Goal: Complete application form: Complete application form

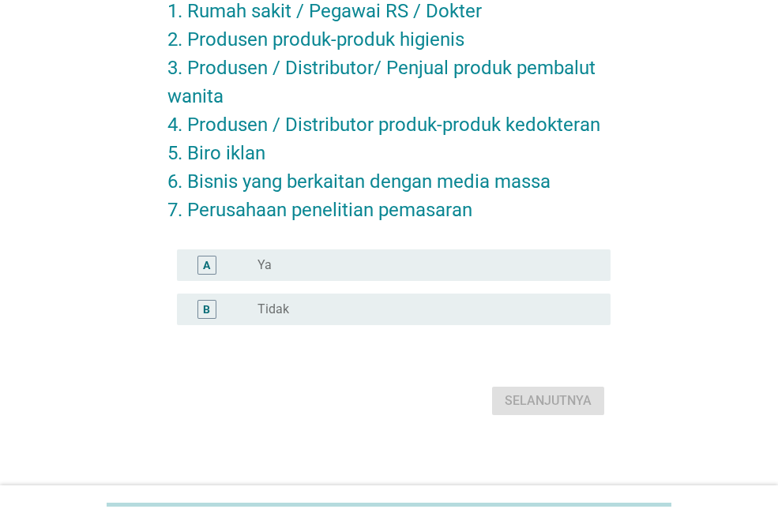
scroll to position [178, 0]
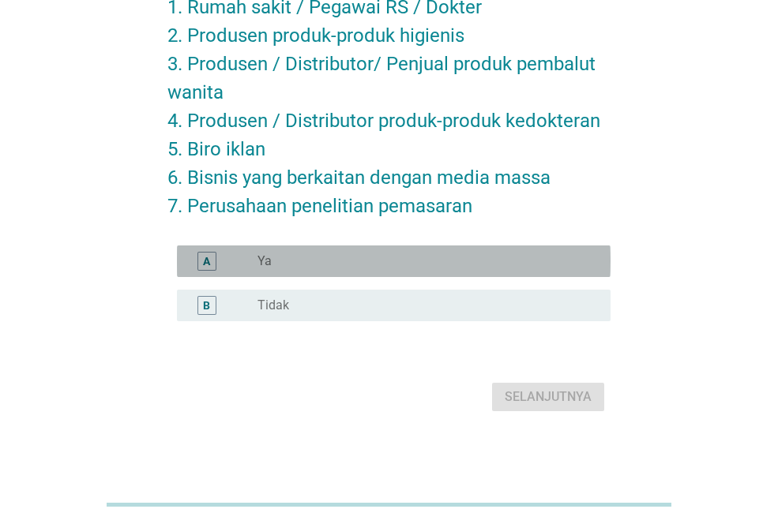
click at [415, 268] on div "radio_button_unchecked Ya" at bounding box center [421, 261] width 328 height 16
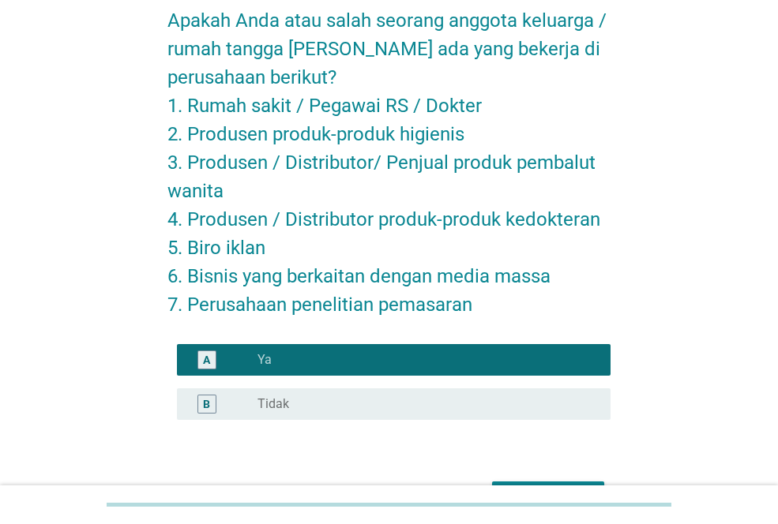
scroll to position [87, 0]
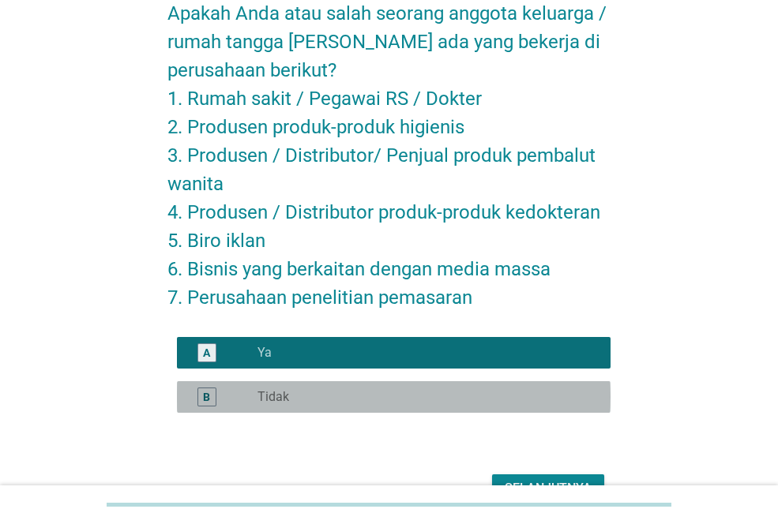
click at [355, 396] on div "radio_button_unchecked Tidak" at bounding box center [421, 397] width 328 height 16
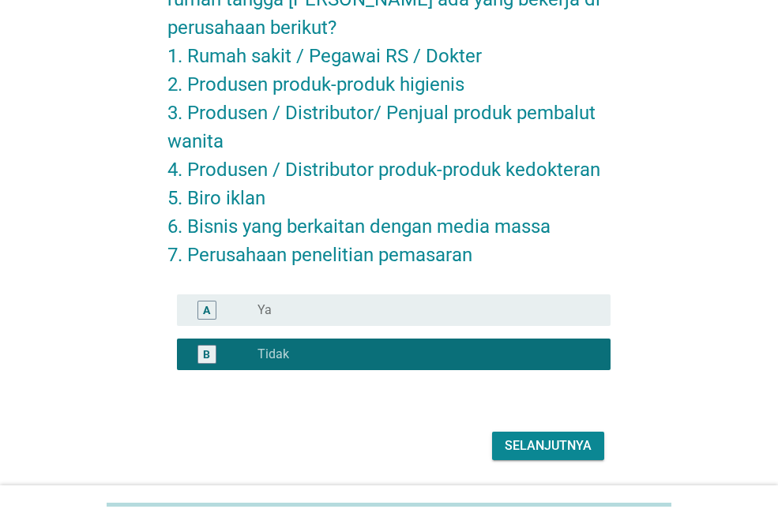
scroll to position [178, 0]
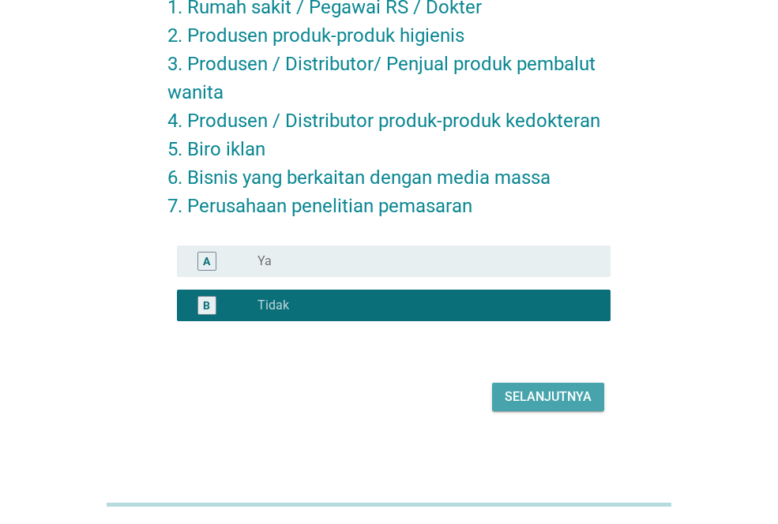
click at [546, 399] on div "Selanjutnya" at bounding box center [548, 397] width 87 height 19
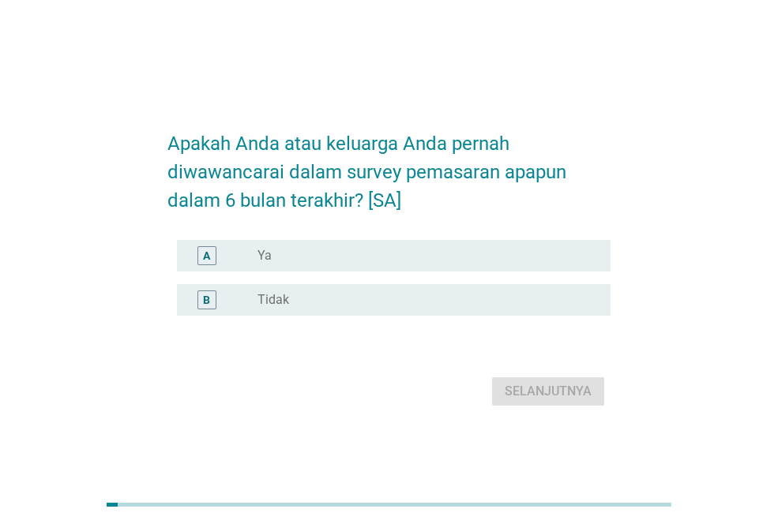
click at [476, 317] on div "B radio_button_unchecked Tidak" at bounding box center [388, 300] width 443 height 44
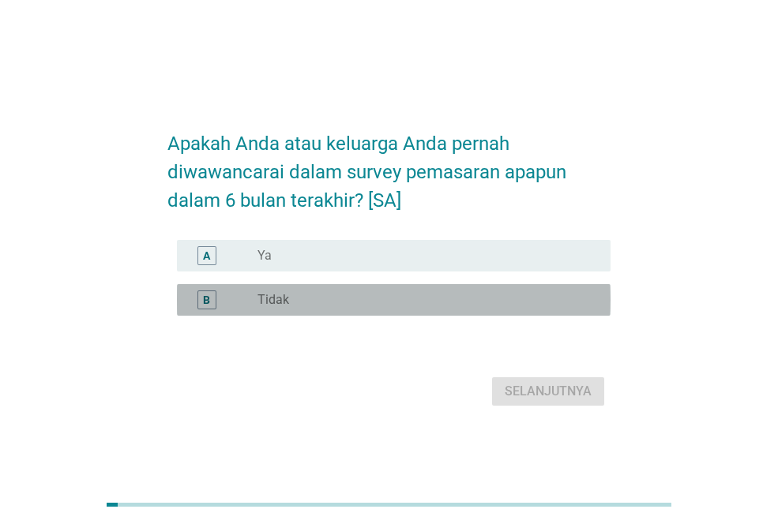
click at [478, 311] on div "B radio_button_unchecked Tidak" at bounding box center [393, 300] width 433 height 32
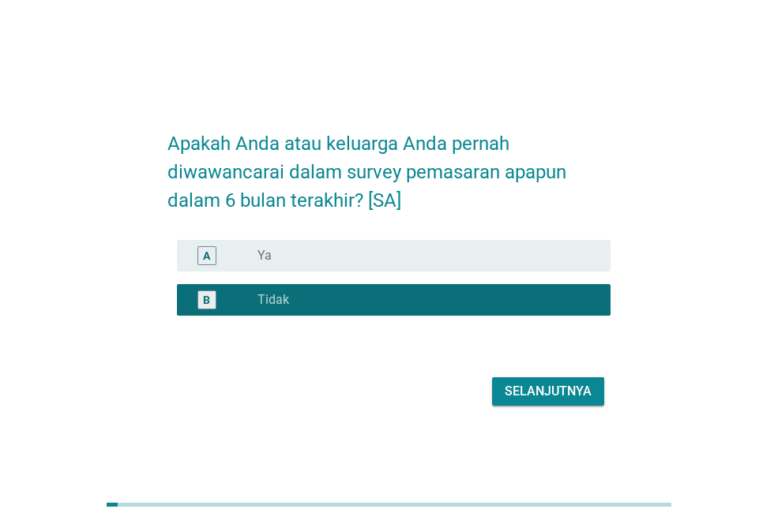
click at [528, 385] on div "Selanjutnya" at bounding box center [548, 391] width 87 height 19
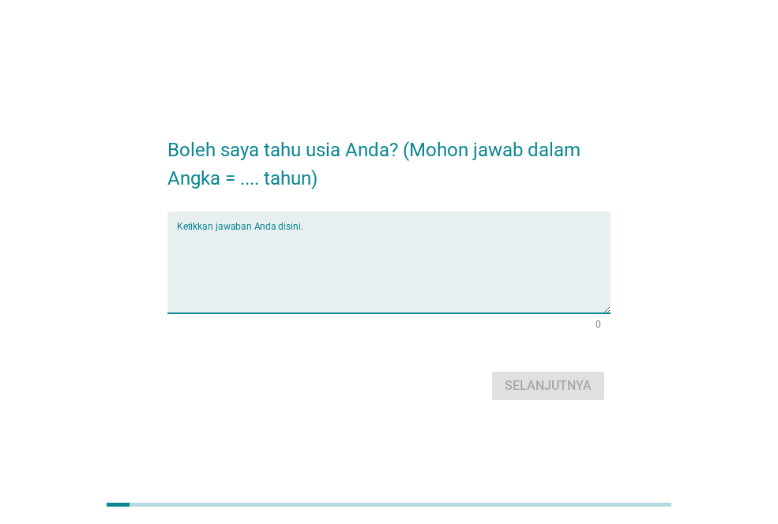
click at [449, 302] on textarea "Ketikkan jawaban Anda disini." at bounding box center [393, 272] width 433 height 83
type textarea "22"
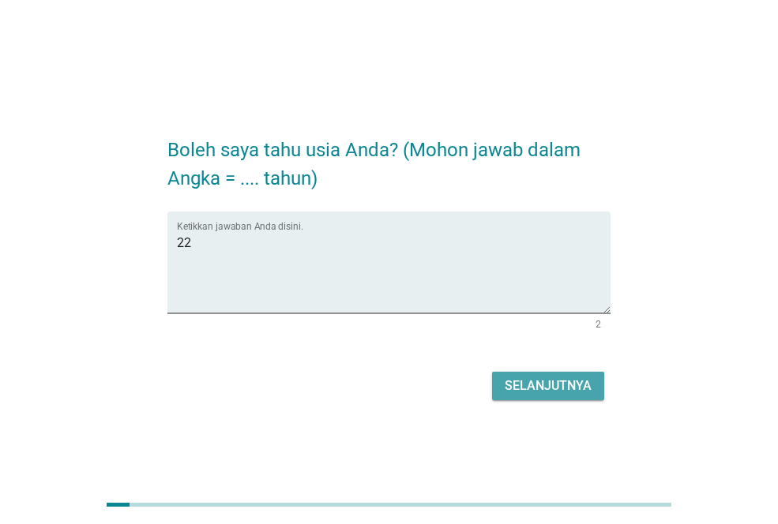
click at [552, 388] on div "Selanjutnya" at bounding box center [548, 386] width 87 height 19
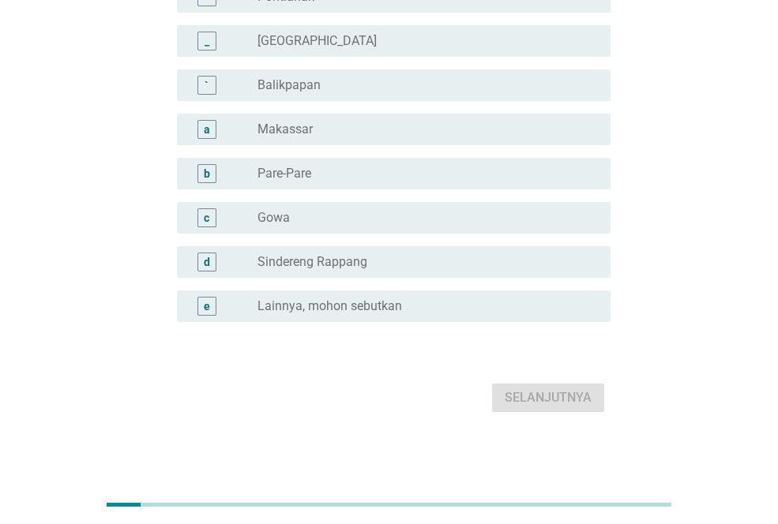
scroll to position [1442, 0]
click at [430, 296] on div "radio_button_unchecked Lainnya, mohon sebutkan" at bounding box center [427, 305] width 340 height 19
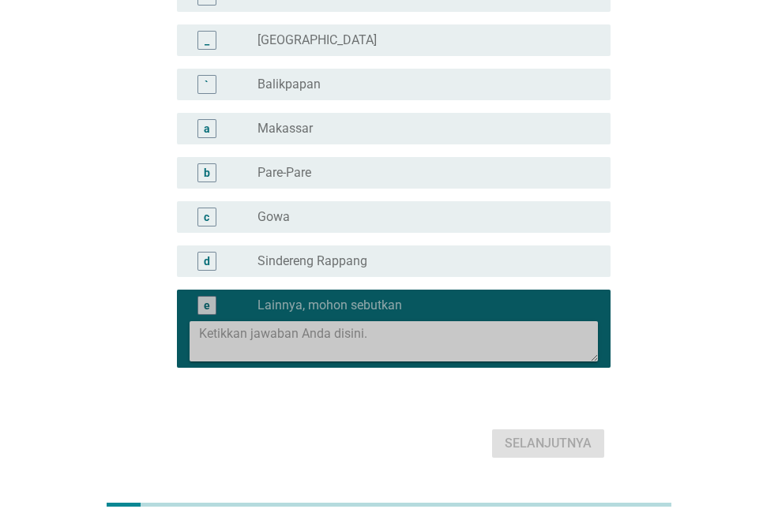
click at [430, 323] on textarea at bounding box center [398, 341] width 399 height 40
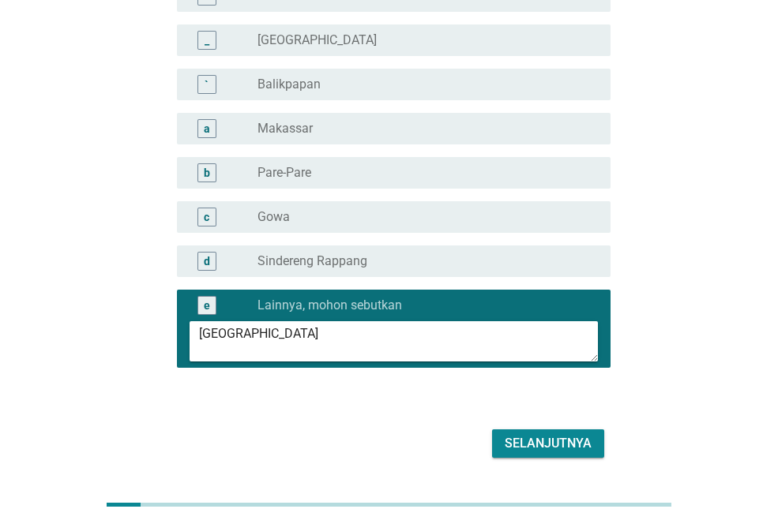
type textarea "[GEOGRAPHIC_DATA]"
click at [543, 435] on div "Selanjutnya" at bounding box center [548, 443] width 87 height 19
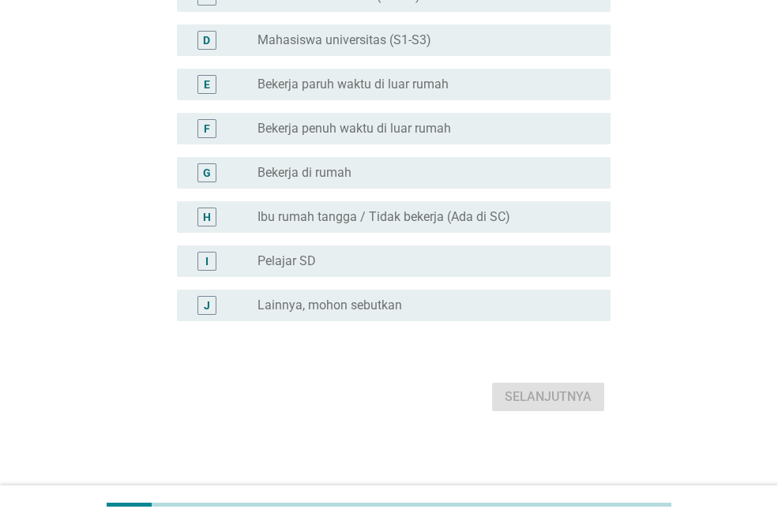
scroll to position [0, 0]
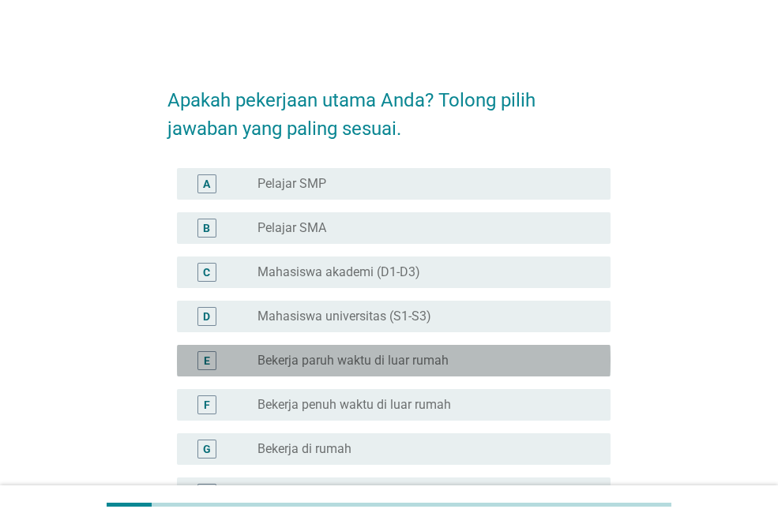
click at [441, 359] on label "Bekerja paruh waktu di luar rumah" at bounding box center [352, 361] width 191 height 16
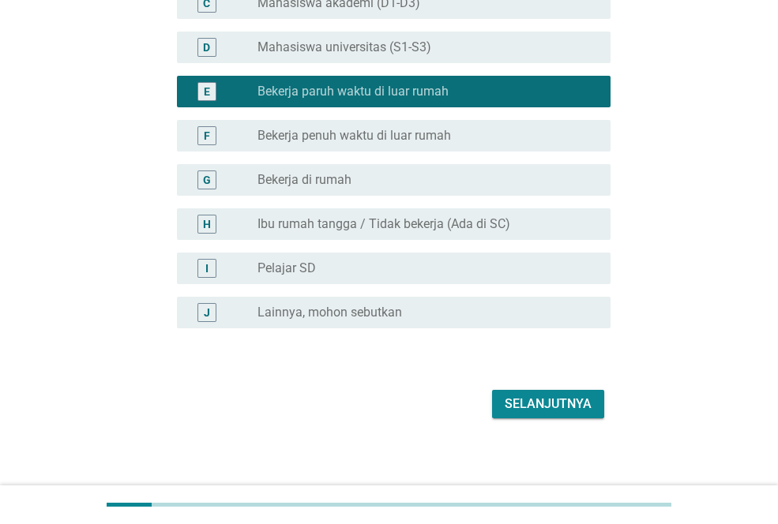
scroll to position [276, 0]
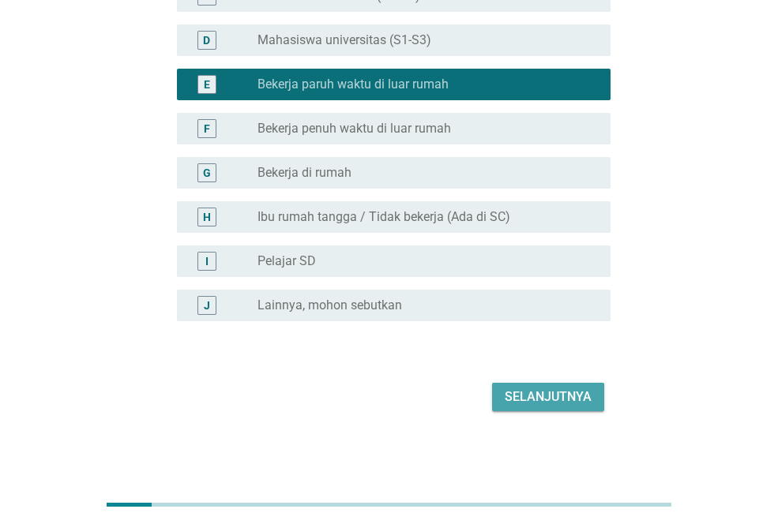
click at [523, 389] on div "Selanjutnya" at bounding box center [548, 397] width 87 height 19
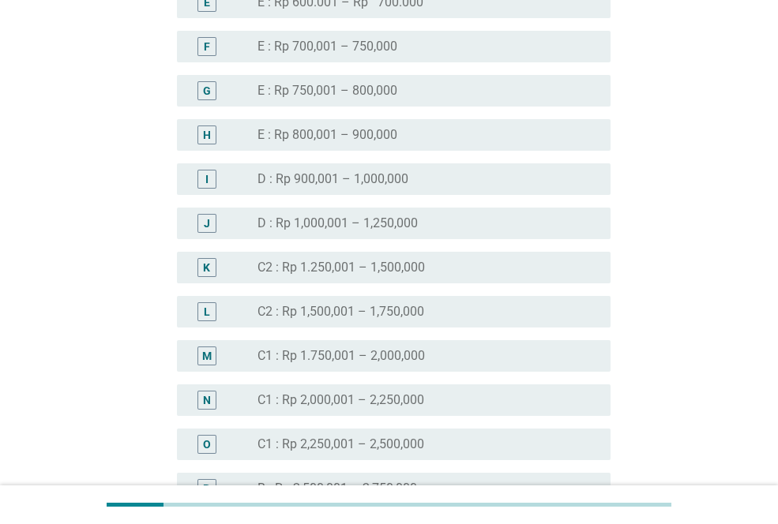
scroll to position [966, 0]
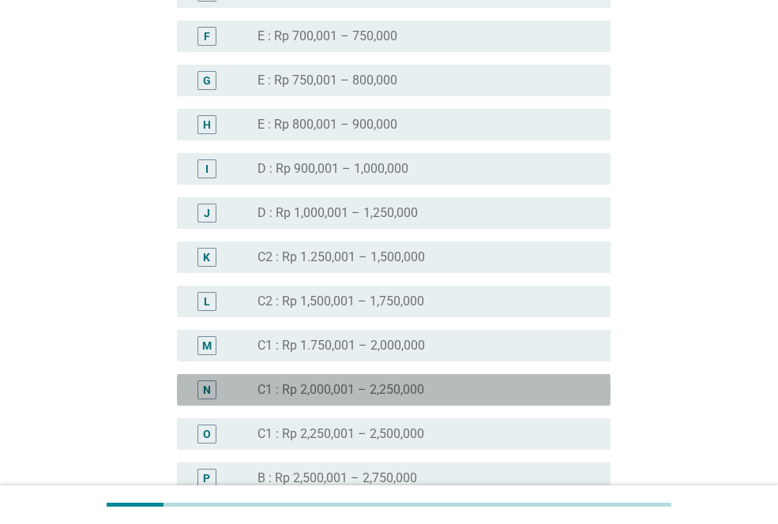
click at [471, 392] on div "radio_button_unchecked C1 : Rp 2,000,001 – 2,250,000" at bounding box center [421, 390] width 328 height 16
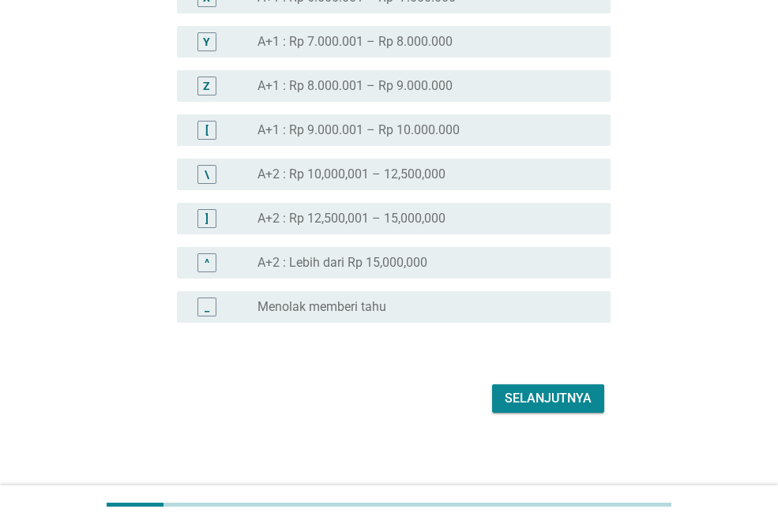
scroll to position [1802, 0]
click at [521, 381] on div "Selanjutnya" at bounding box center [388, 397] width 443 height 38
click at [523, 392] on div "Selanjutnya" at bounding box center [548, 397] width 87 height 19
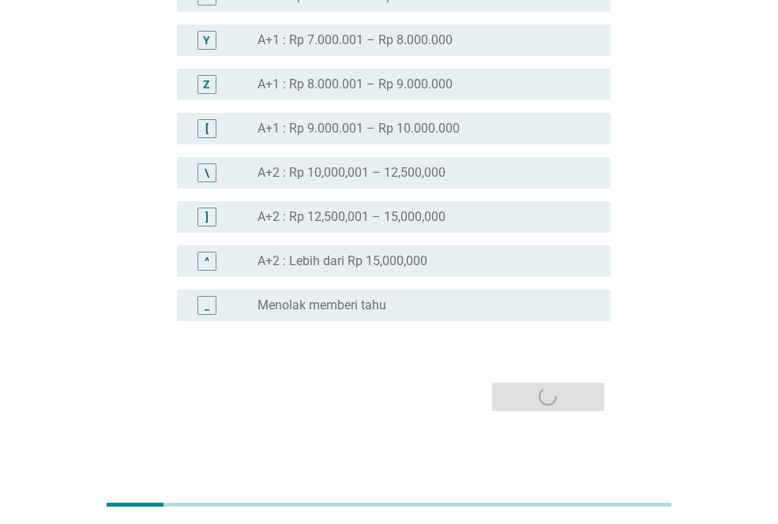
scroll to position [0, 0]
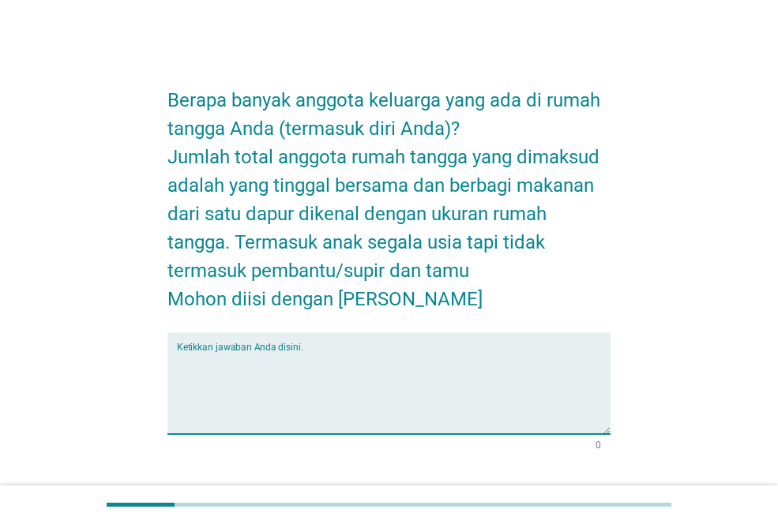
click at [367, 355] on textarea "Ketikkan jawaban Anda disini." at bounding box center [393, 392] width 433 height 83
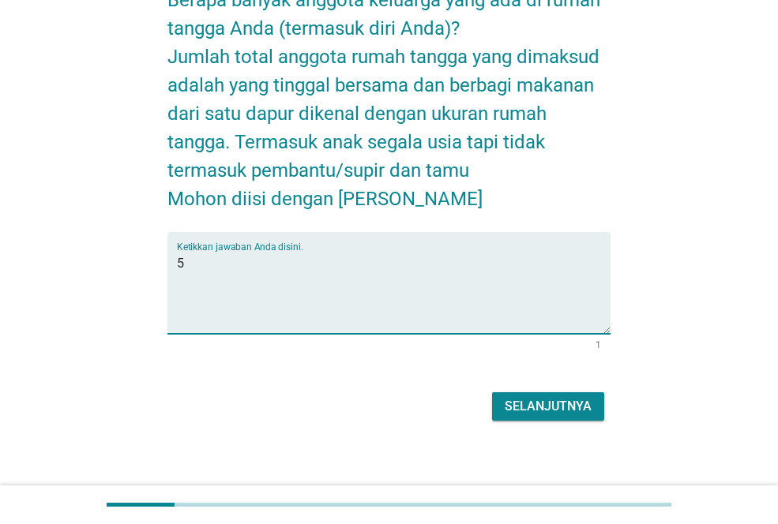
scroll to position [110, 0]
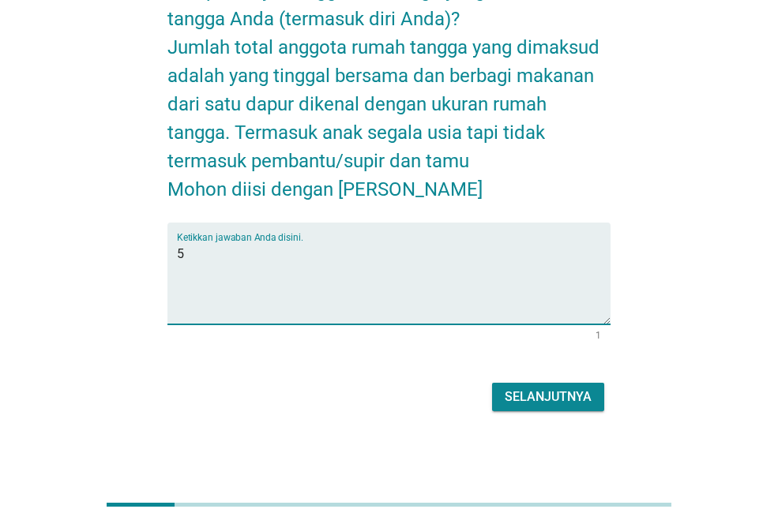
type textarea "5"
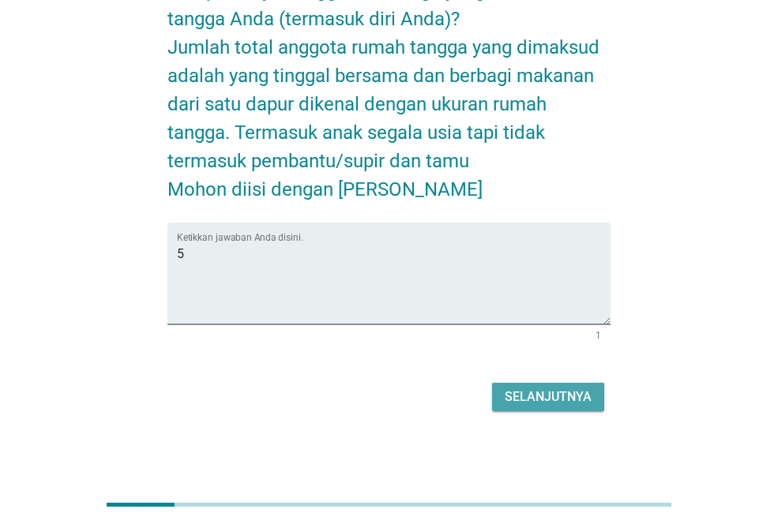
click at [539, 392] on div "Selanjutnya" at bounding box center [548, 397] width 87 height 19
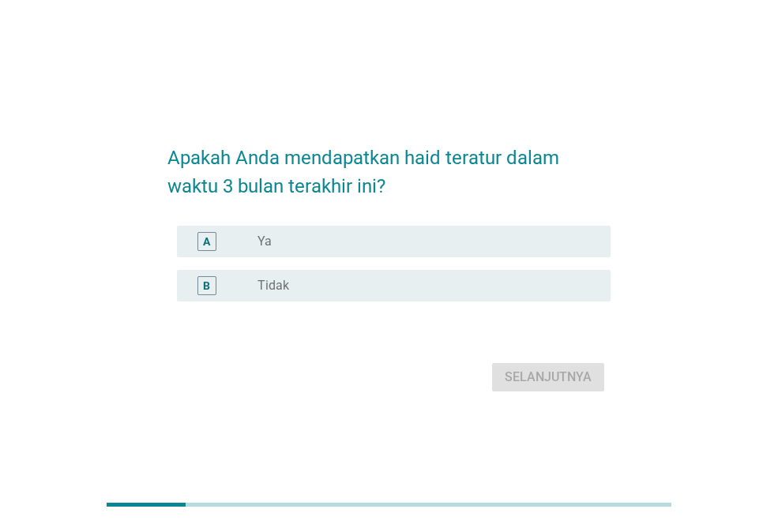
click at [433, 258] on div "A radio_button_unchecked Ya" at bounding box center [388, 241] width 443 height 44
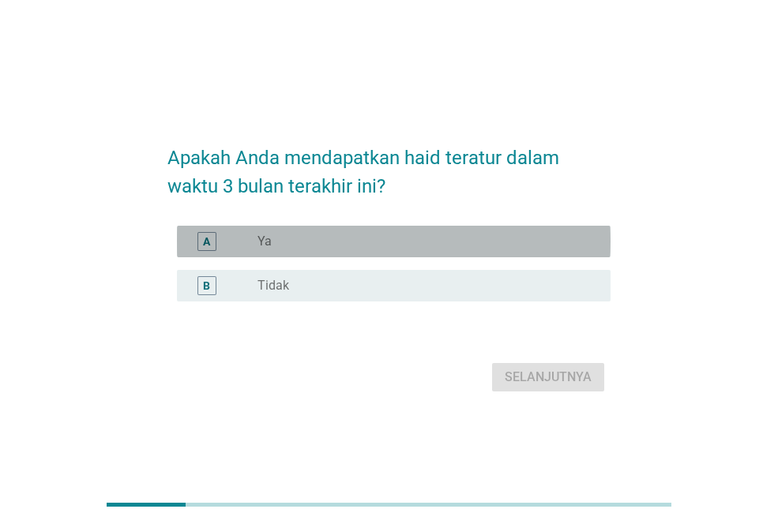
click at [449, 253] on div "A radio_button_unchecked Ya" at bounding box center [393, 242] width 433 height 32
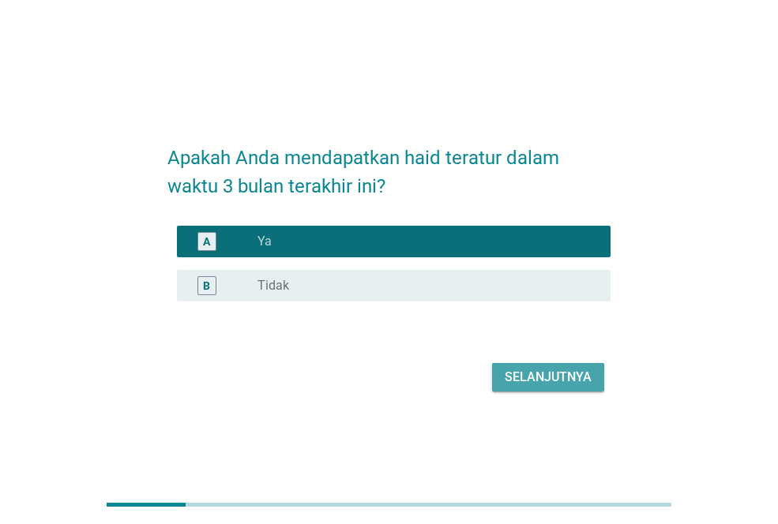
click at [535, 366] on button "Selanjutnya" at bounding box center [548, 377] width 112 height 28
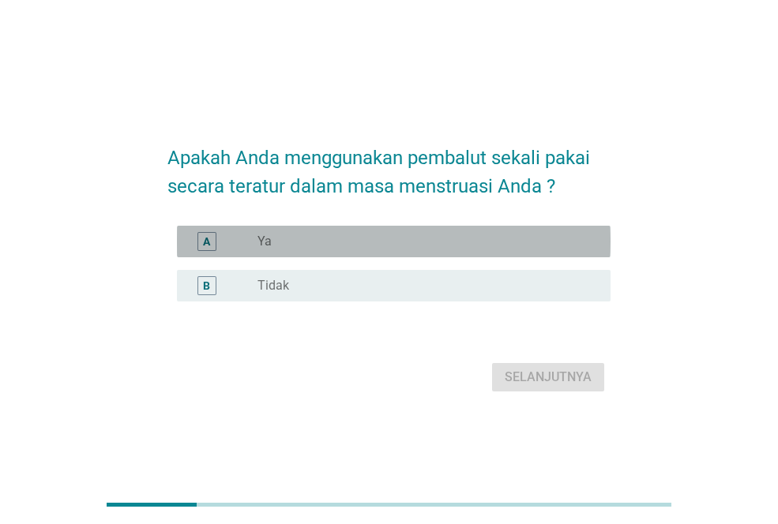
click at [473, 252] on div "A radio_button_unchecked Ya" at bounding box center [393, 242] width 433 height 32
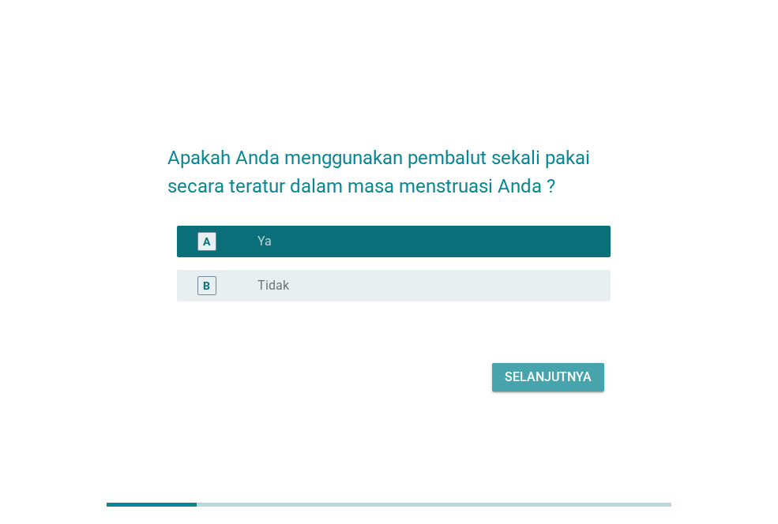
click at [524, 374] on div "Selanjutnya" at bounding box center [548, 377] width 87 height 19
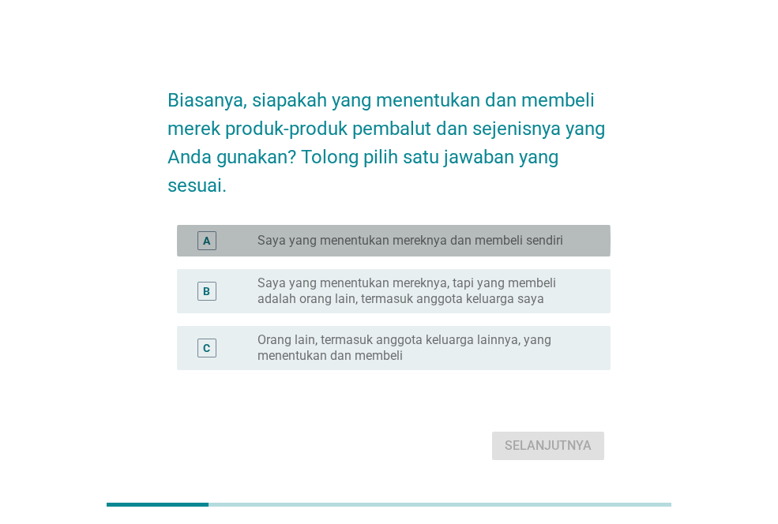
click at [472, 245] on label "Saya yang menentukan mereknya dan membeli sendiri" at bounding box center [410, 241] width 306 height 16
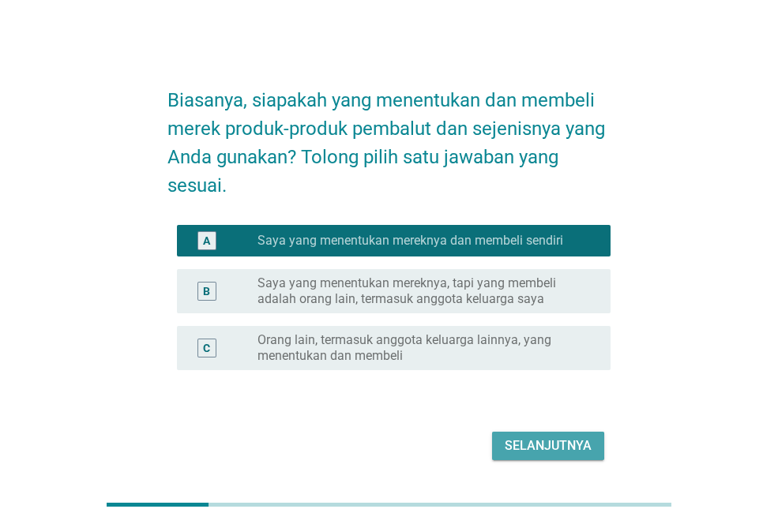
click at [537, 445] on div "Selanjutnya" at bounding box center [548, 446] width 87 height 19
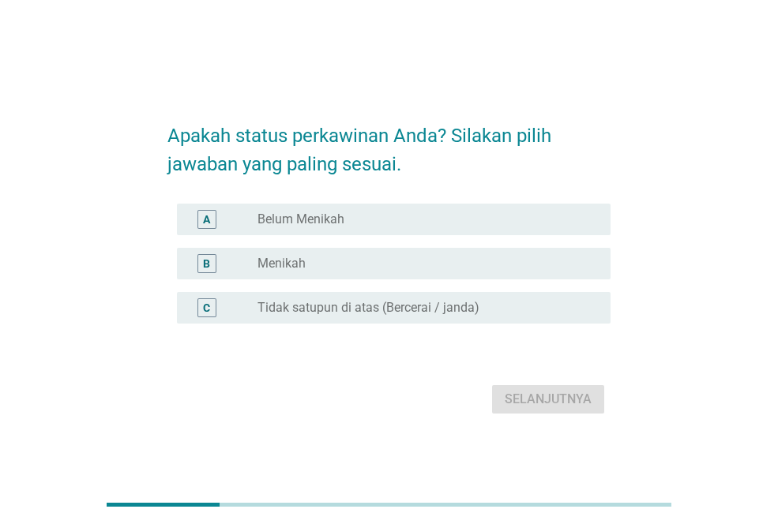
click at [484, 223] on div "radio_button_unchecked Belum Menikah" at bounding box center [421, 220] width 328 height 16
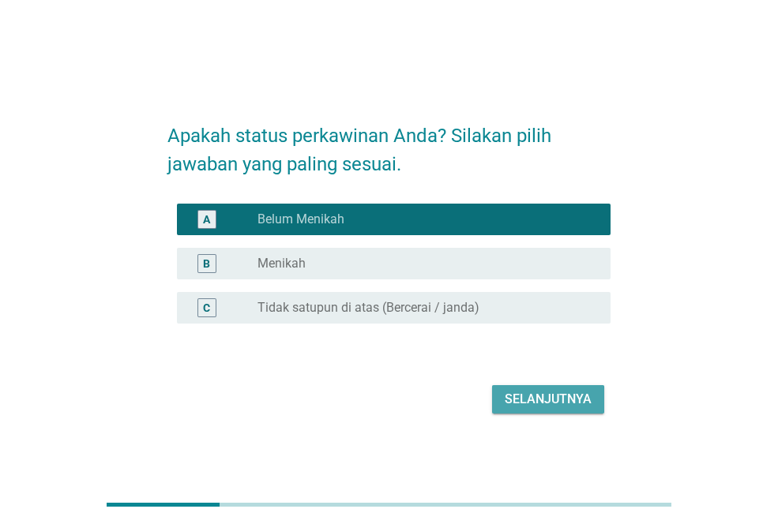
click at [555, 403] on div "Selanjutnya" at bounding box center [548, 399] width 87 height 19
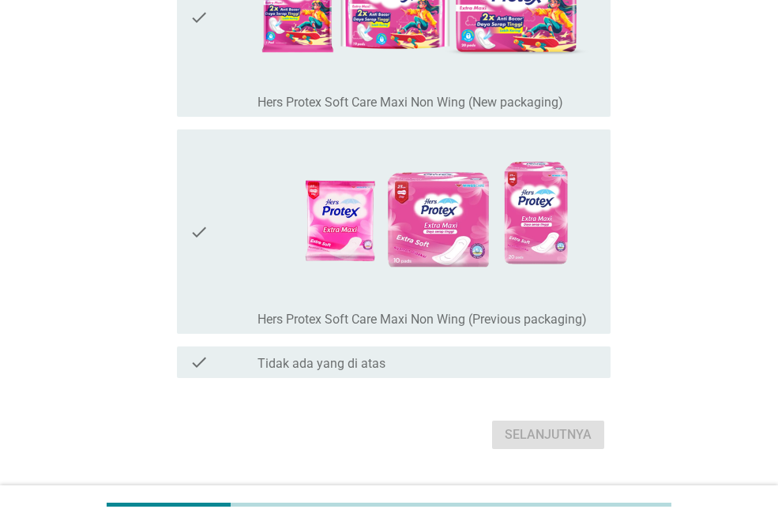
scroll to position [711, 0]
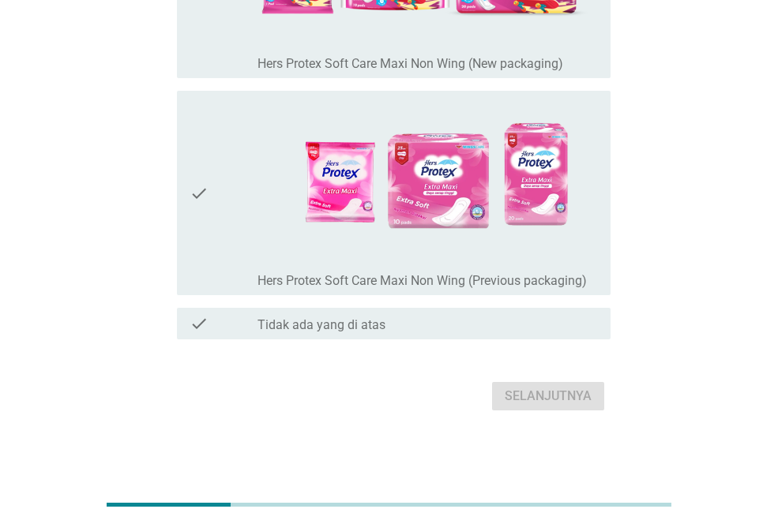
click at [463, 316] on div "check_box_outline_blank Tidak ada yang di atas" at bounding box center [427, 323] width 340 height 19
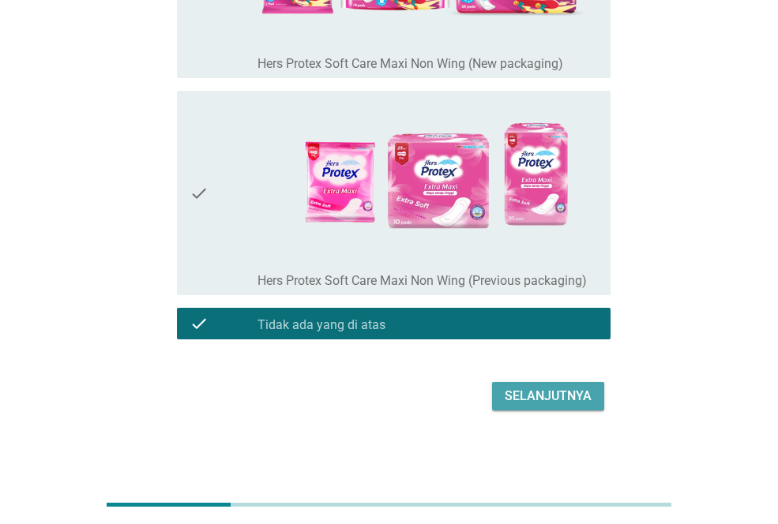
click at [512, 395] on div "Selanjutnya" at bounding box center [548, 396] width 87 height 19
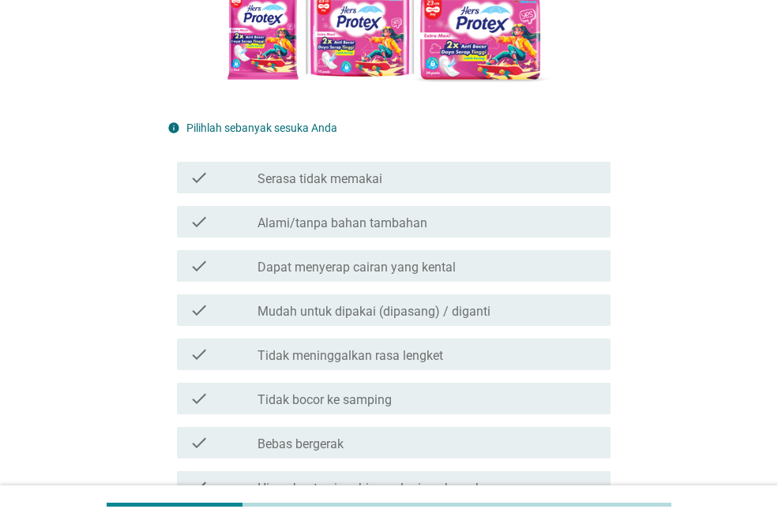
scroll to position [395, 0]
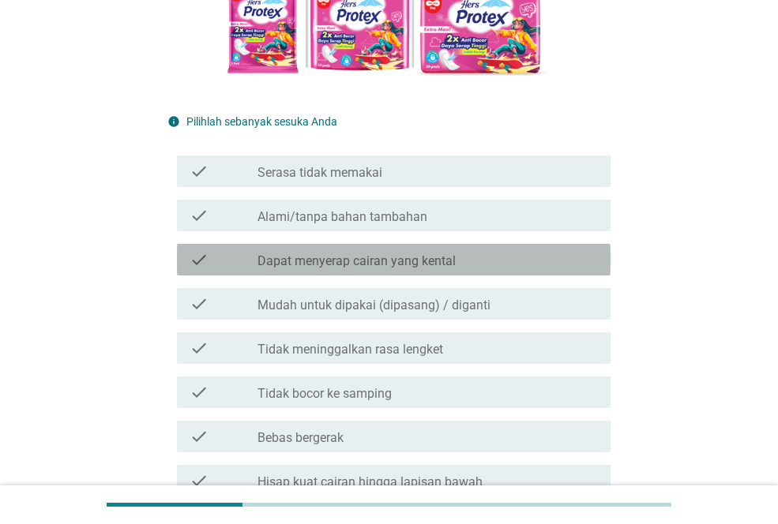
click at [451, 274] on div "check check_box_outline_blank Dapat menyerap cairan yang kental" at bounding box center [393, 260] width 433 height 32
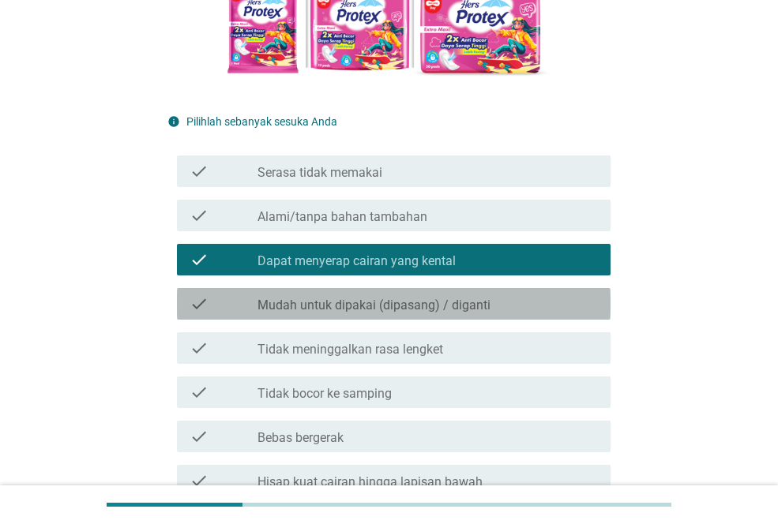
click at [448, 305] on label "Mudah untuk dipakai (dipasang) / diganti" at bounding box center [373, 306] width 233 height 16
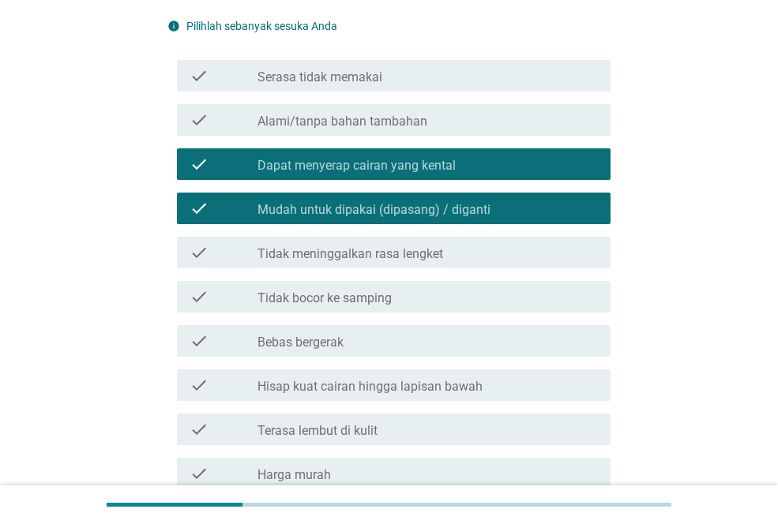
scroll to position [503, 0]
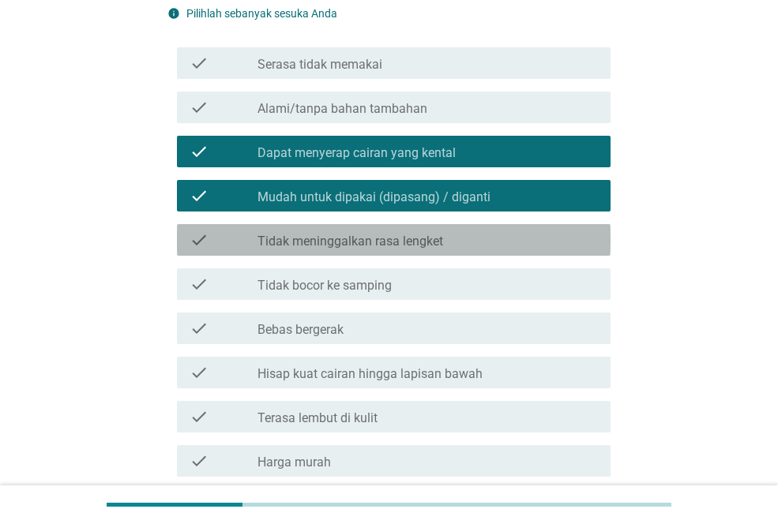
click at [457, 239] on div "check_box_outline_blank Tidak meninggalkan rasa lengket" at bounding box center [427, 240] width 340 height 19
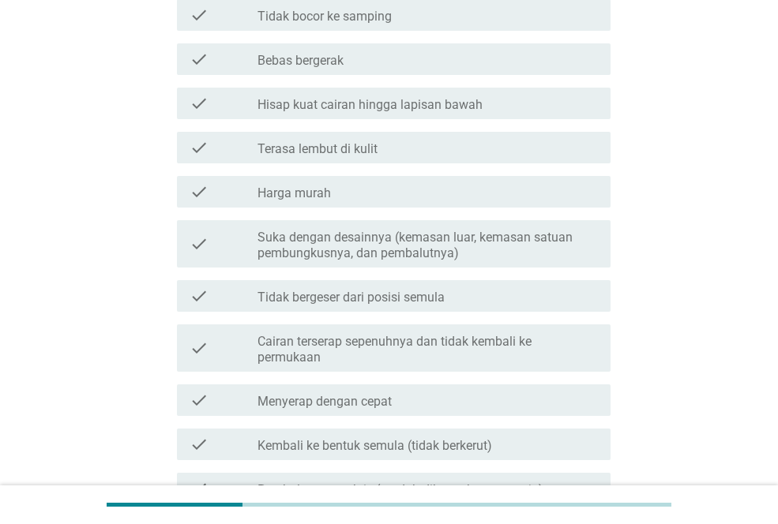
scroll to position [776, 0]
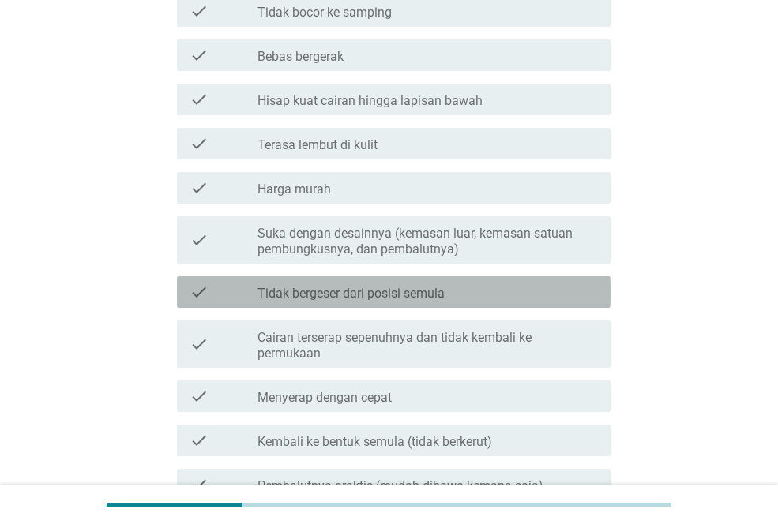
click at [441, 281] on div "check check_box_outline_blank Tidak bergeser dari posisi semula" at bounding box center [393, 292] width 433 height 32
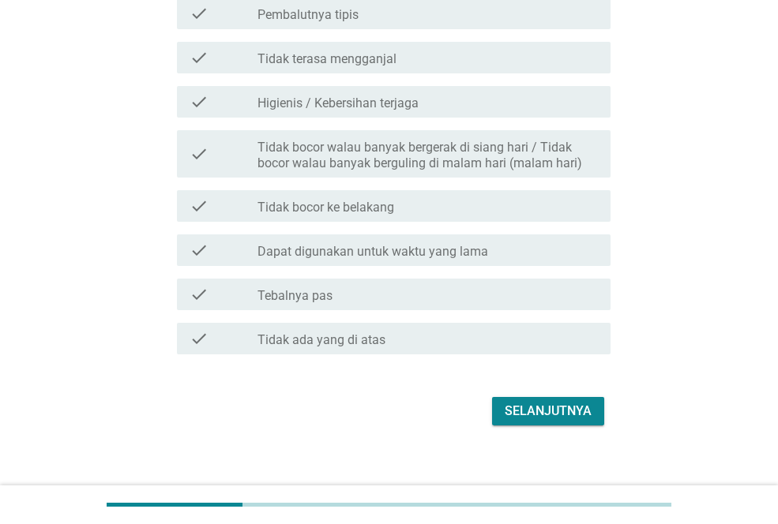
scroll to position [1588, 0]
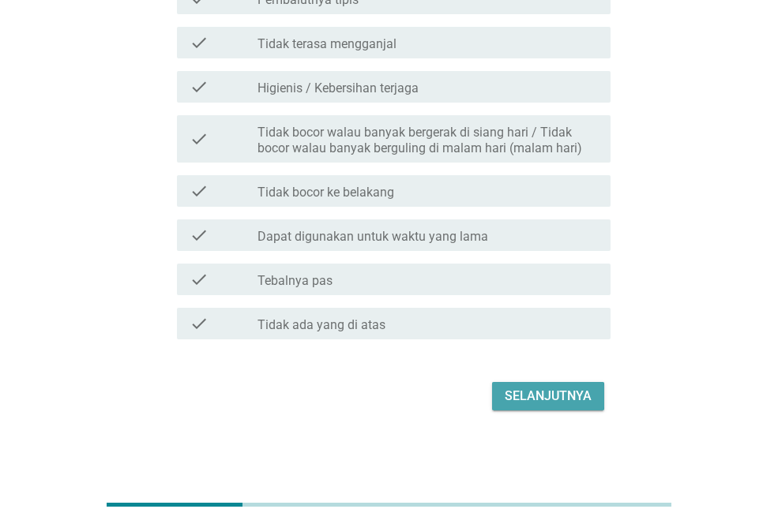
click at [556, 392] on div "Selanjutnya" at bounding box center [548, 396] width 87 height 19
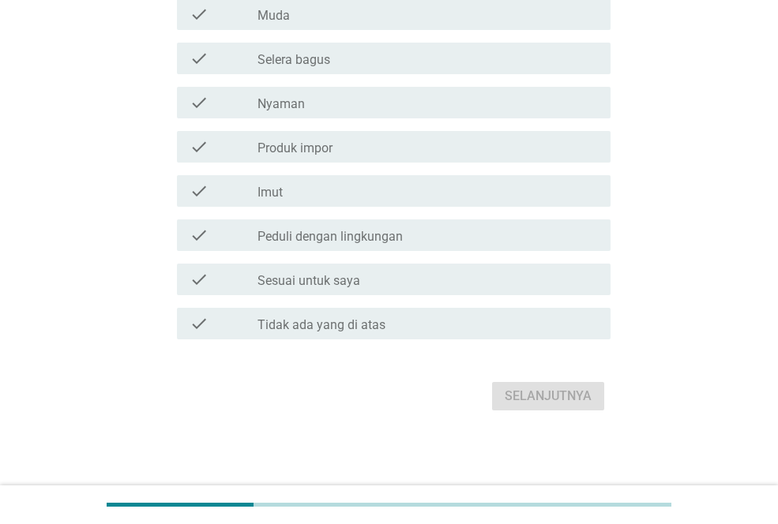
scroll to position [0, 0]
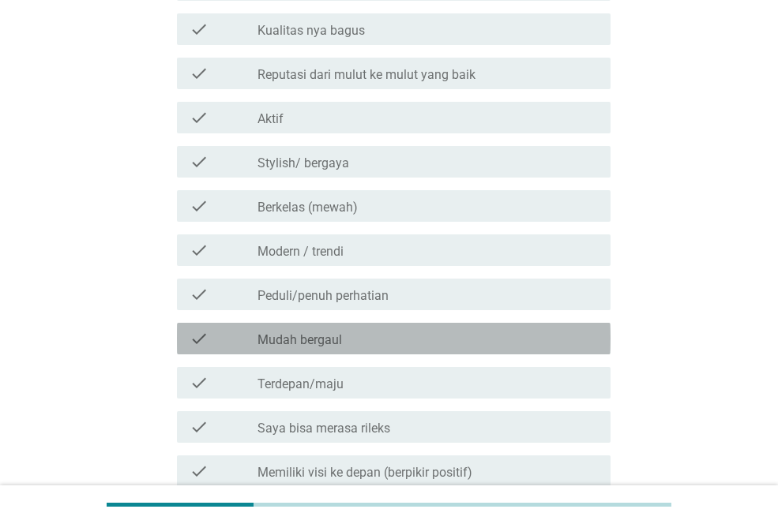
click at [437, 347] on div "check_box_outline_blank Mudah bergaul" at bounding box center [427, 338] width 340 height 19
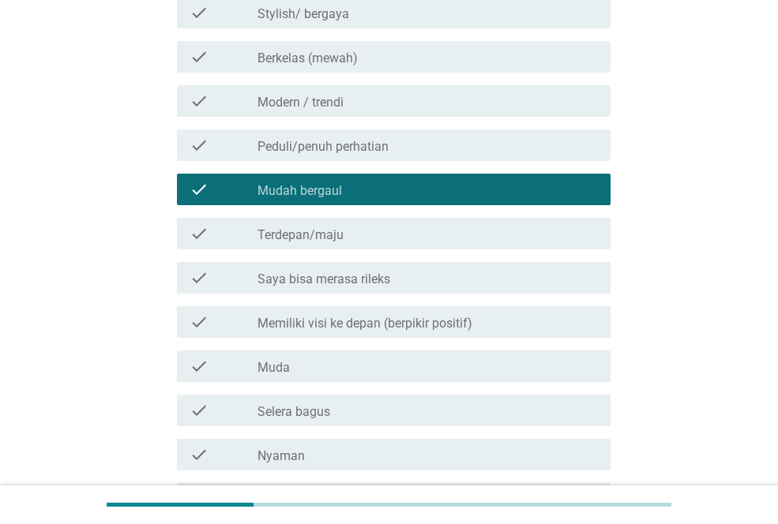
scroll to position [885, 0]
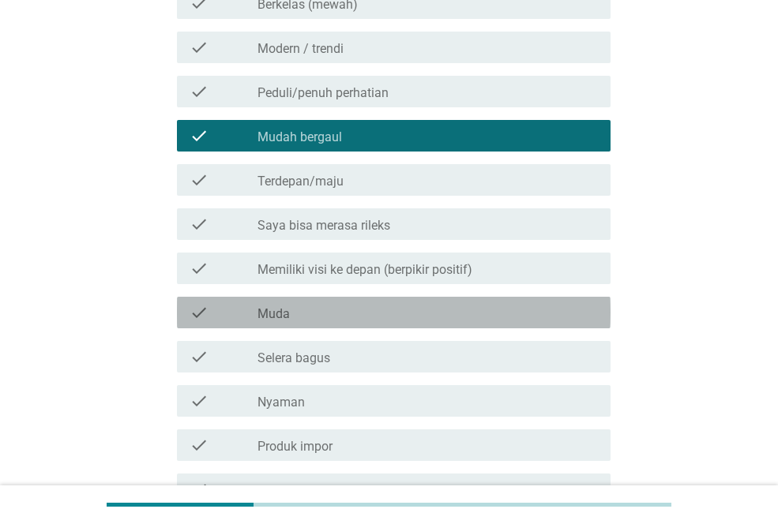
click at [442, 322] on div "check_box_outline_blank Muda" at bounding box center [427, 312] width 340 height 19
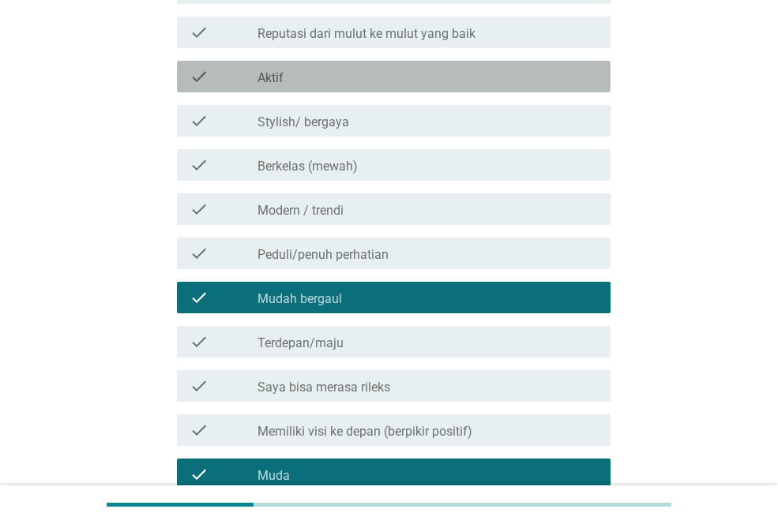
click at [471, 62] on div "check check_box_outline_blank Aktif" at bounding box center [393, 77] width 433 height 32
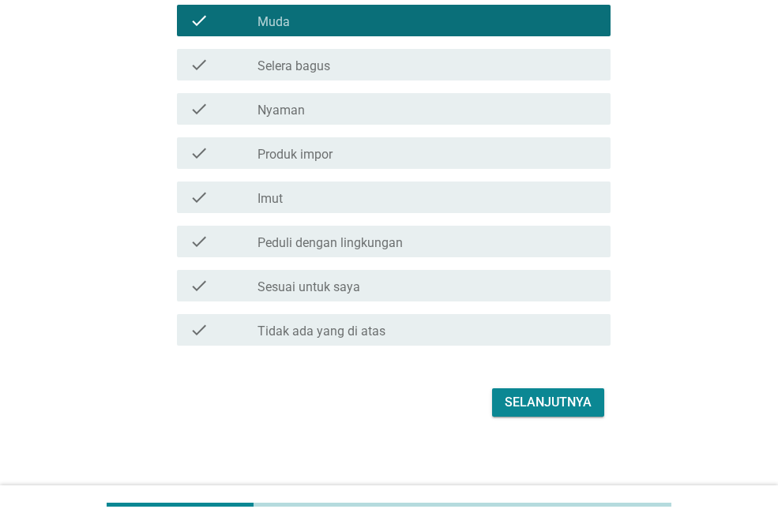
scroll to position [1184, 0]
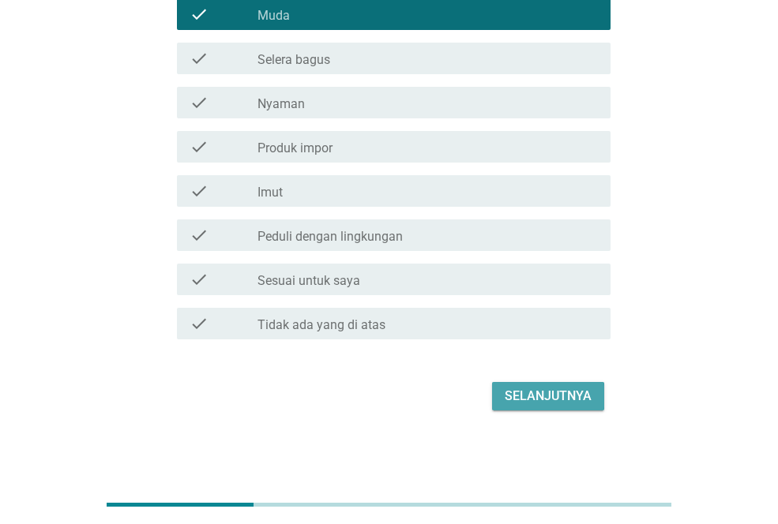
click at [553, 401] on div "Selanjutnya" at bounding box center [548, 396] width 87 height 19
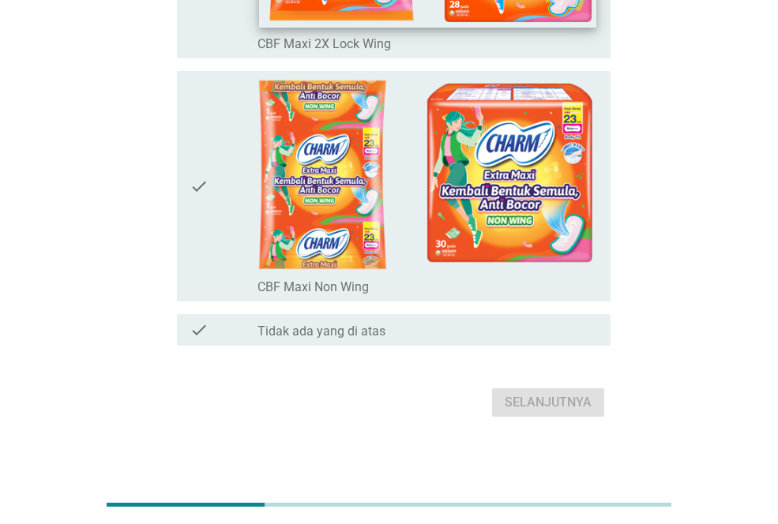
scroll to position [356, 0]
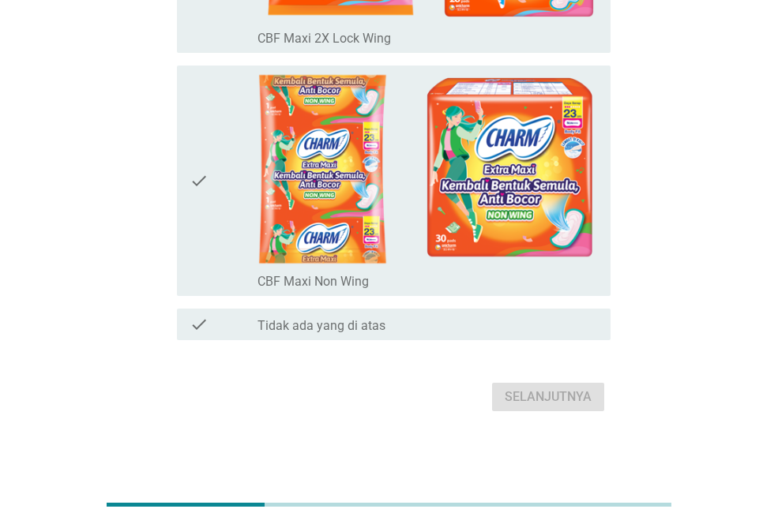
click at [474, 335] on div "check check_box Tidak ada yang di atas" at bounding box center [393, 325] width 433 height 32
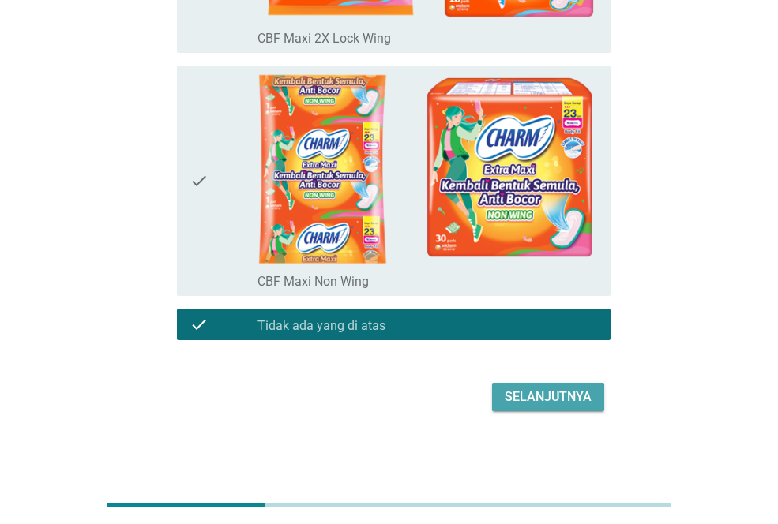
click at [520, 389] on div "Selanjutnya" at bounding box center [548, 397] width 87 height 19
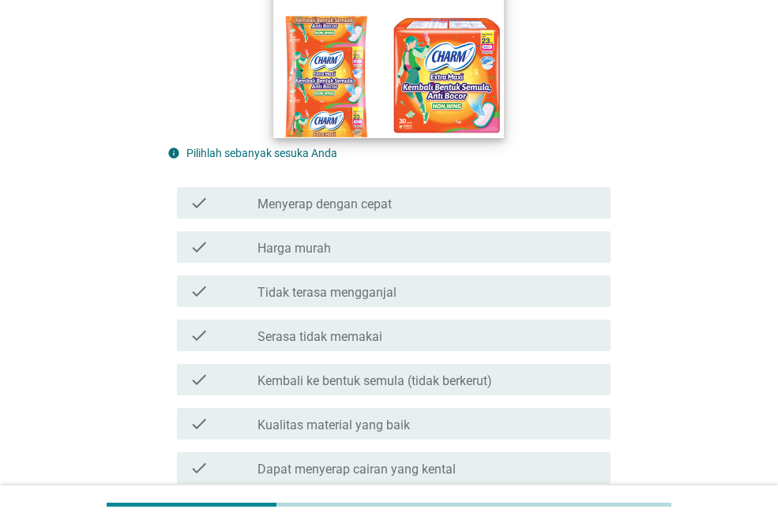
scroll to position [545, 0]
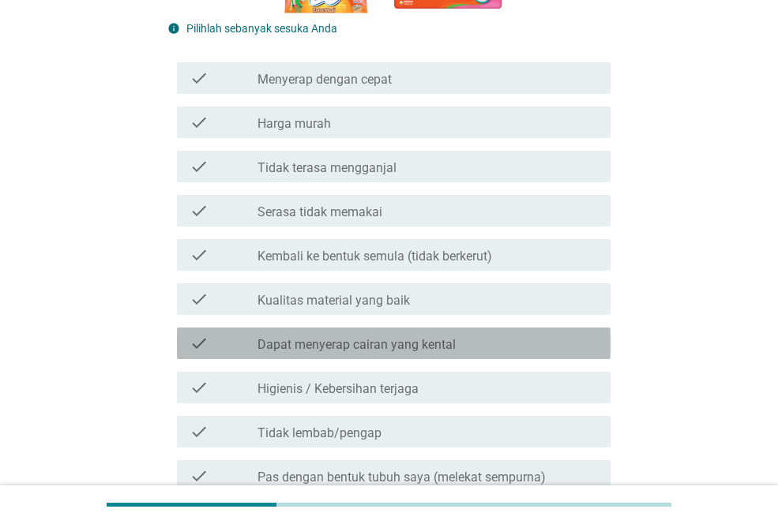
click at [415, 356] on div "check check_box_outline_blank Dapat menyerap cairan yang kental" at bounding box center [393, 344] width 433 height 32
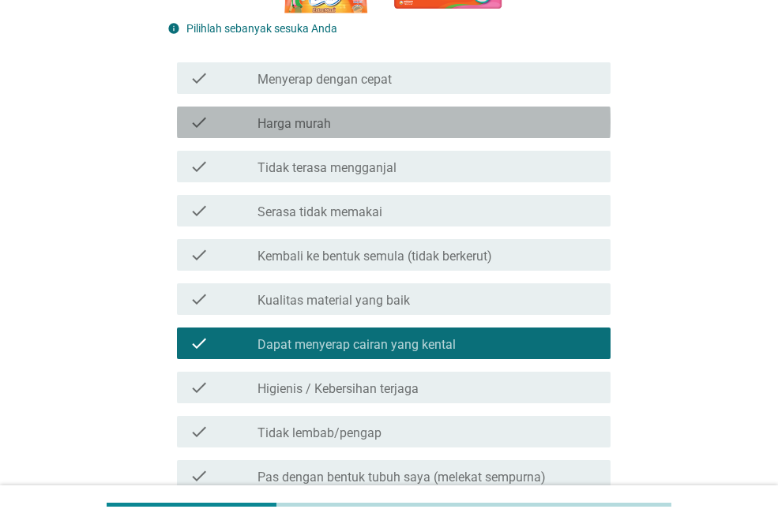
click at [423, 108] on div "check check_box_outline_blank Harga murah" at bounding box center [393, 123] width 433 height 32
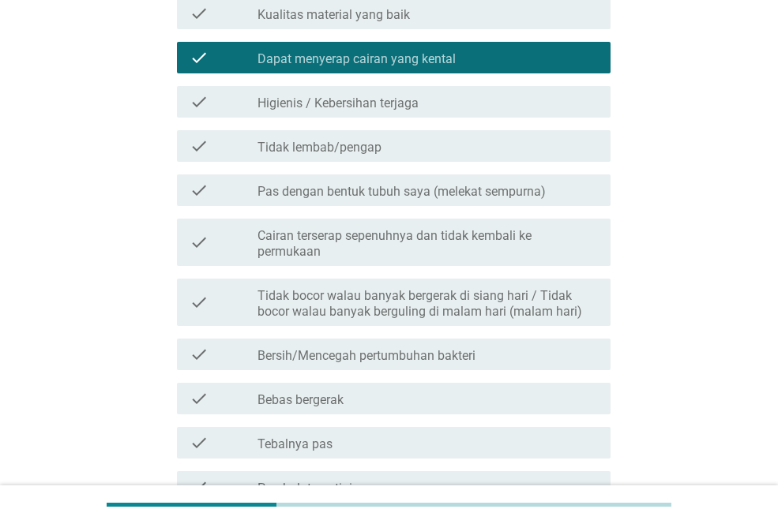
scroll to position [831, 0]
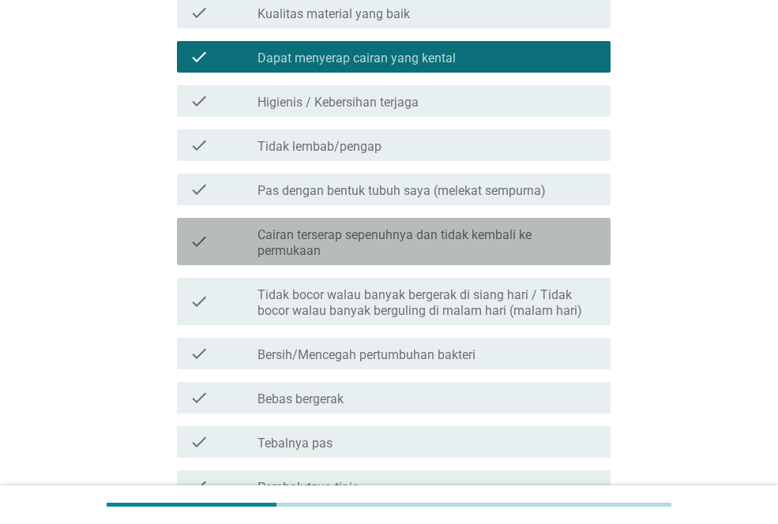
click at [420, 252] on label "Cairan terserap sepenuhnya dan tidak kembali ke permukaan" at bounding box center [427, 243] width 340 height 32
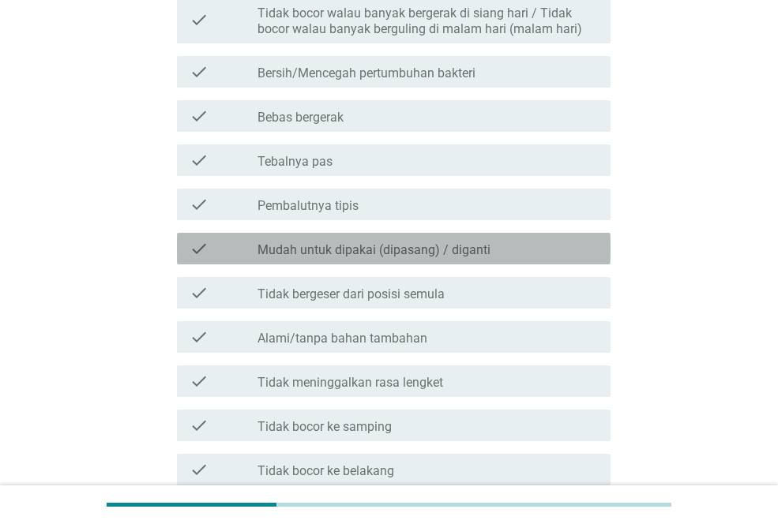
click at [420, 252] on label "Mudah untuk dipakai (dipasang) / diganti" at bounding box center [373, 250] width 233 height 16
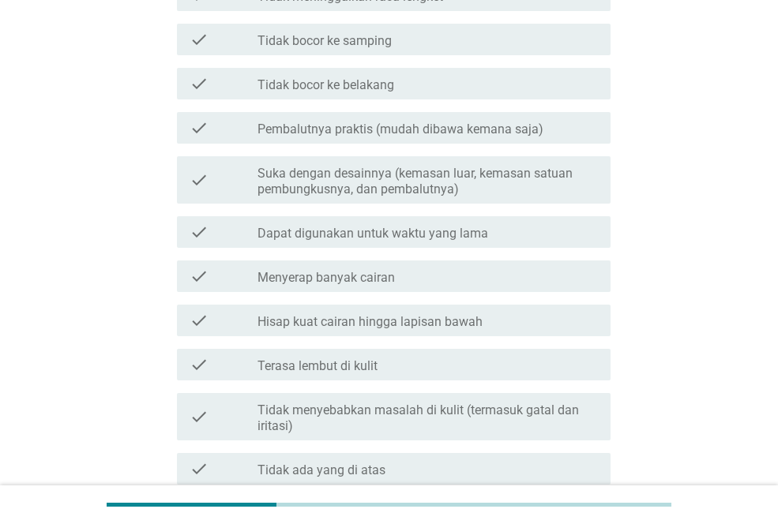
scroll to position [1500, 0]
click at [420, 250] on div "check check_box_outline_blank Dapat digunakan untuk waktu yang lama" at bounding box center [388, 231] width 443 height 44
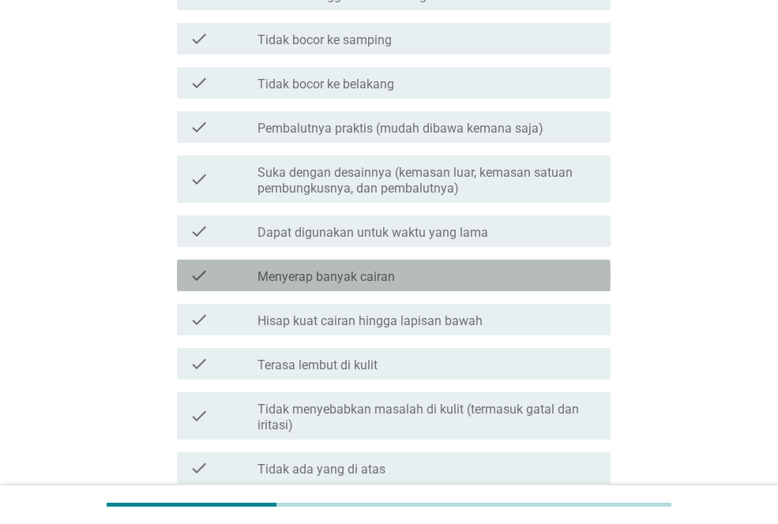
click at [420, 268] on div "check_box_outline_blank Menyerap banyak cairan" at bounding box center [427, 275] width 340 height 19
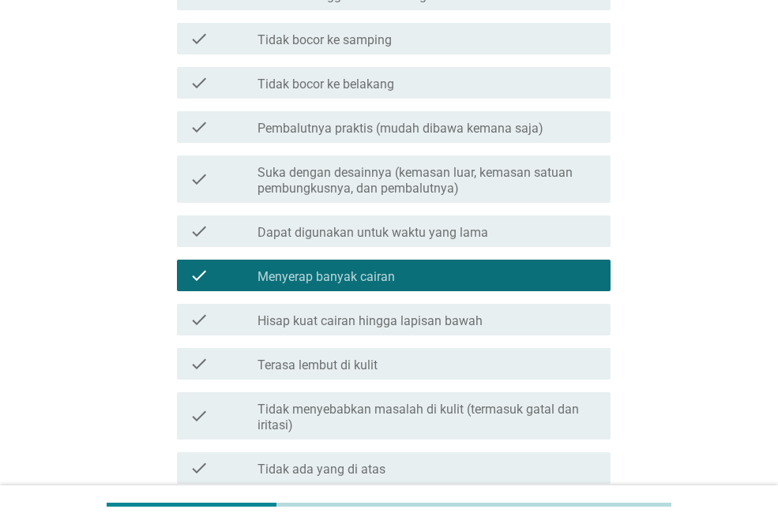
scroll to position [1645, 0]
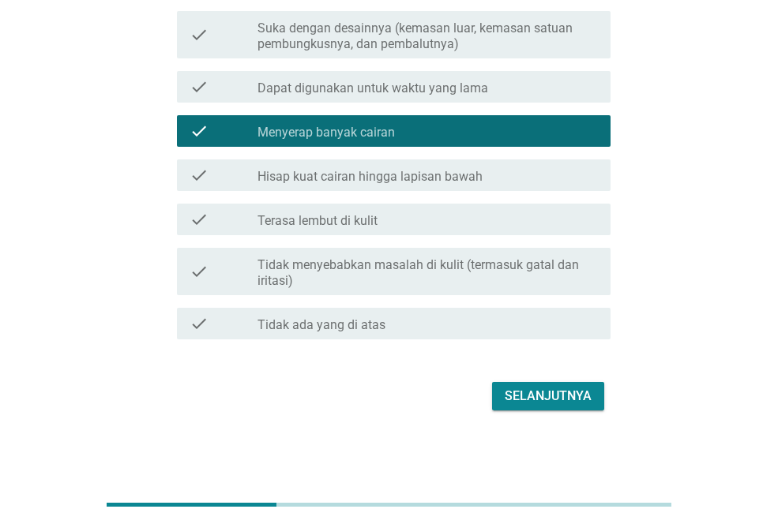
click at [513, 392] on div "Selanjutnya" at bounding box center [548, 396] width 87 height 19
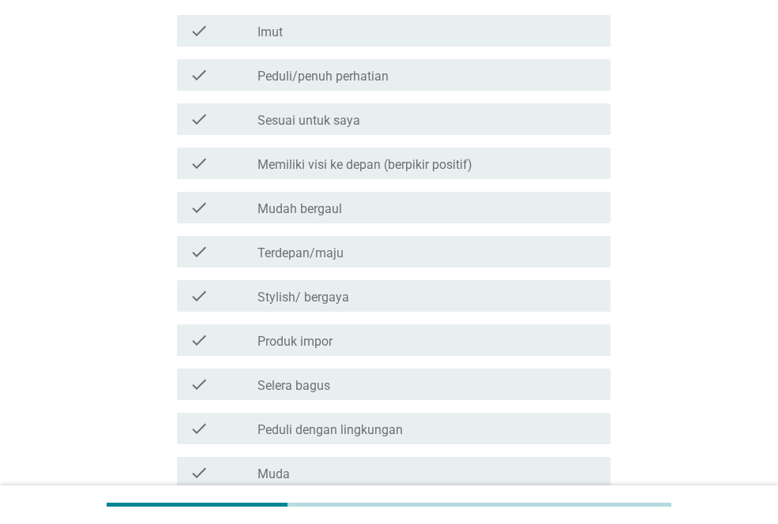
scroll to position [583, 0]
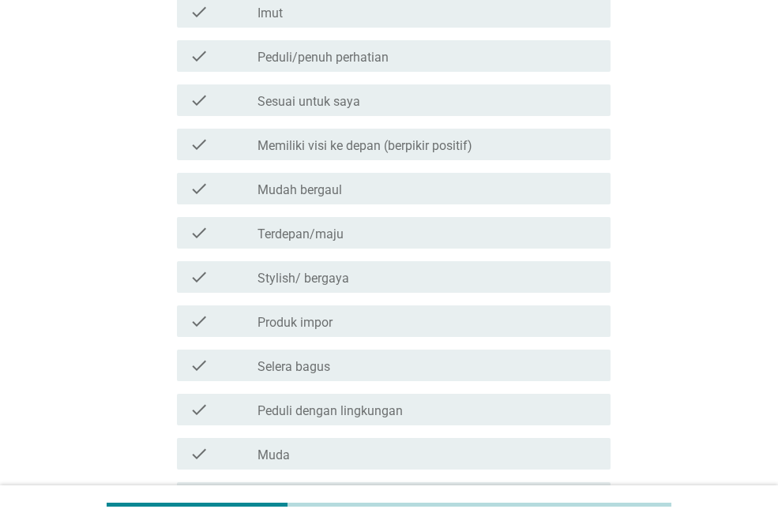
click at [447, 385] on div "check check_box_outline_blank Selera bagus" at bounding box center [388, 365] width 443 height 44
click at [450, 82] on div "check check_box_outline_blank Sesuai untuk saya" at bounding box center [388, 100] width 443 height 44
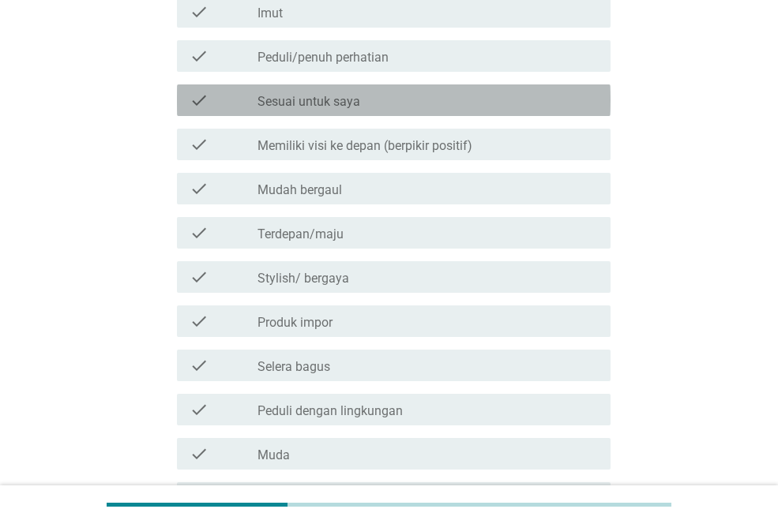
click at [447, 107] on div "check_box_outline_blank Sesuai untuk saya" at bounding box center [427, 100] width 340 height 19
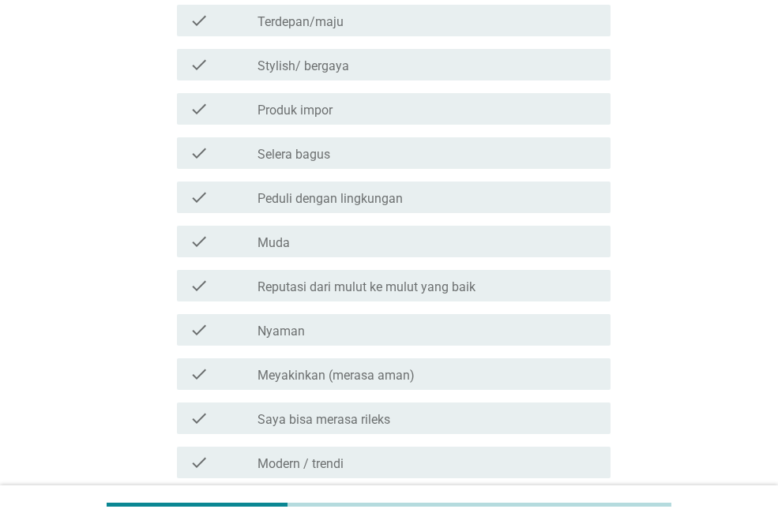
click at [406, 283] on label "Reputasi dari mulut ke mulut yang baik" at bounding box center [366, 287] width 218 height 16
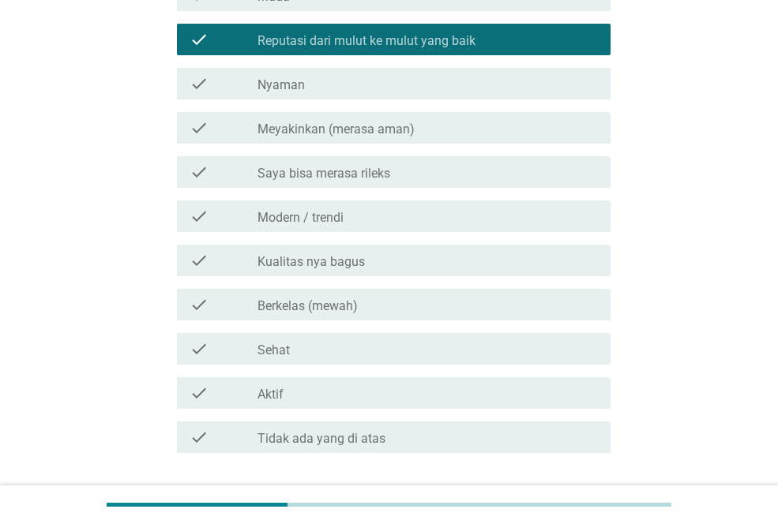
scroll to position [1043, 0]
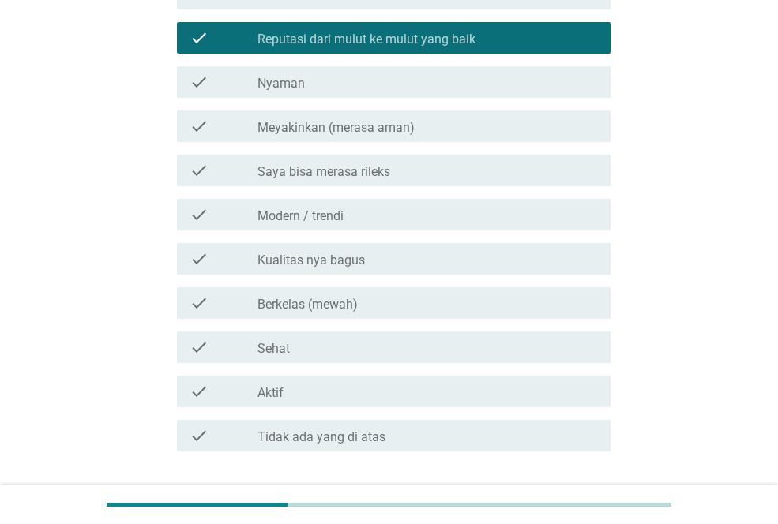
click at [397, 340] on div "check_box_outline_blank Sehat" at bounding box center [427, 347] width 340 height 19
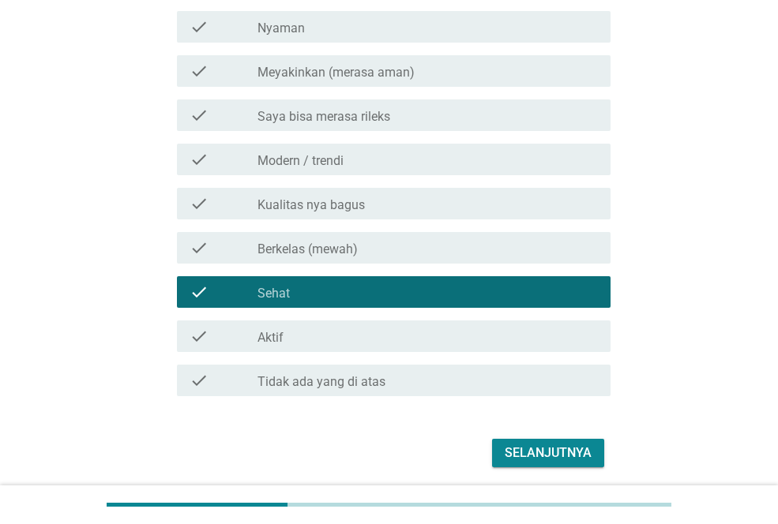
scroll to position [1155, 0]
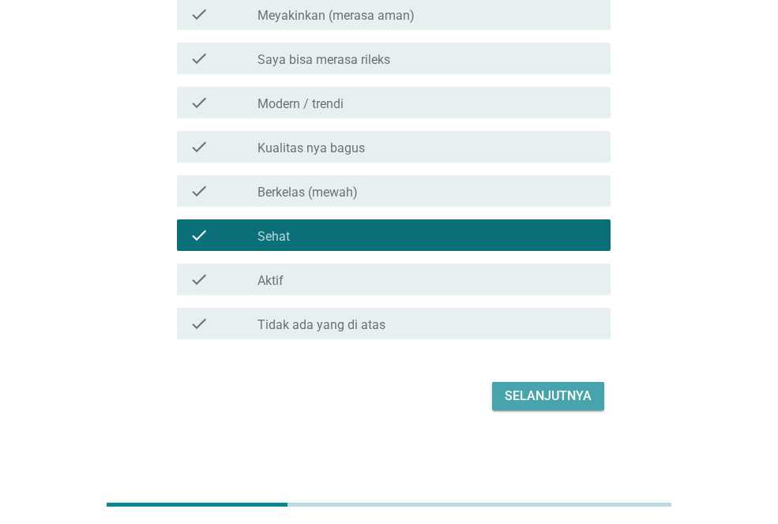
click at [503, 389] on button "Selanjutnya" at bounding box center [548, 396] width 112 height 28
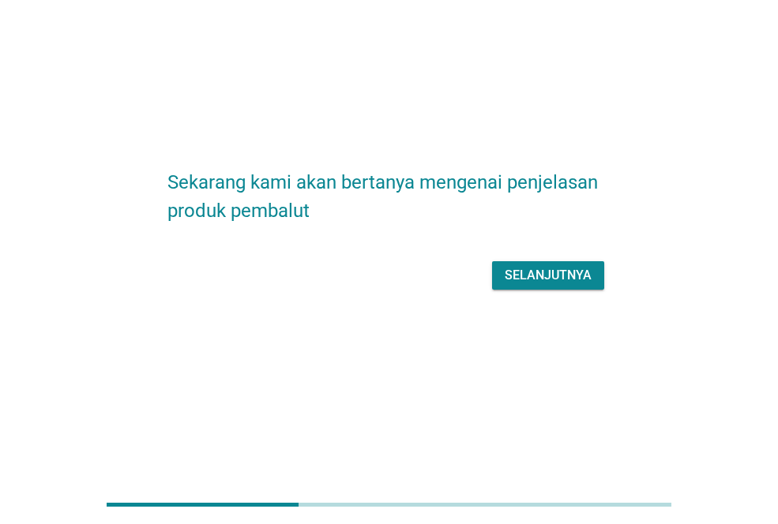
scroll to position [0, 0]
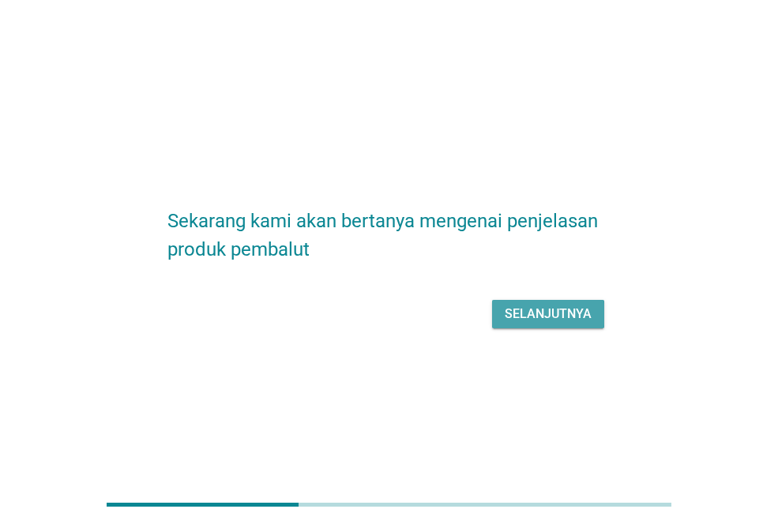
click at [530, 314] on div "Selanjutnya" at bounding box center [548, 314] width 87 height 19
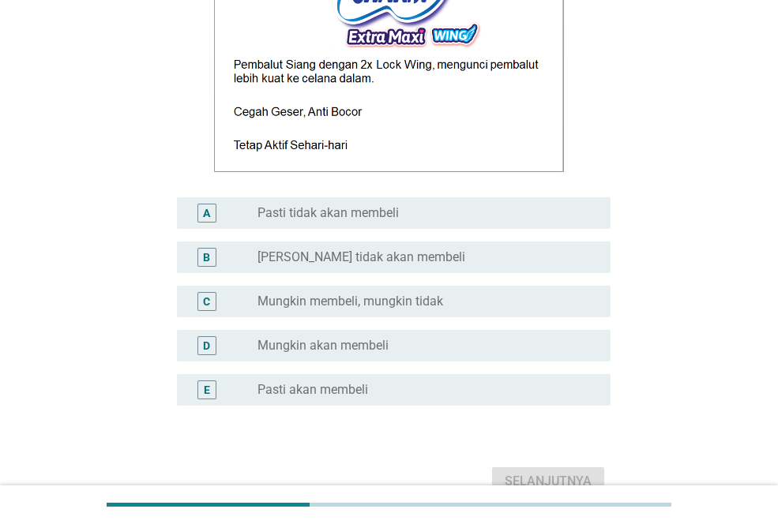
scroll to position [274, 0]
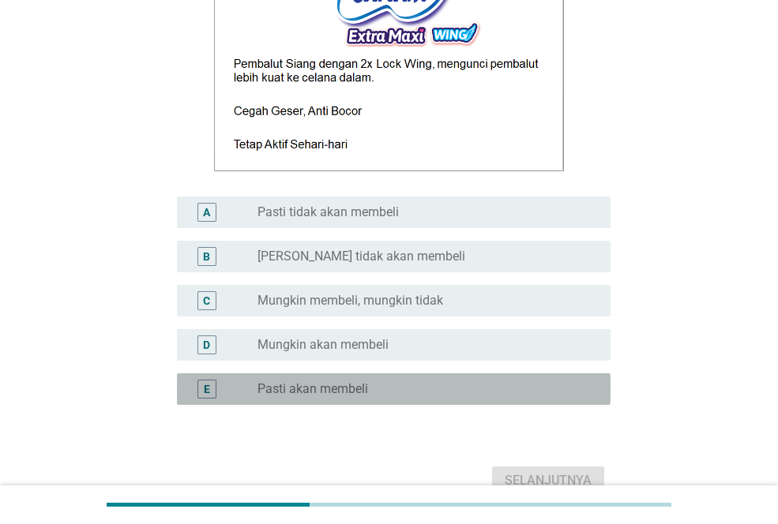
click at [498, 385] on div "radio_button_unchecked Pasti akan membeli" at bounding box center [421, 389] width 328 height 16
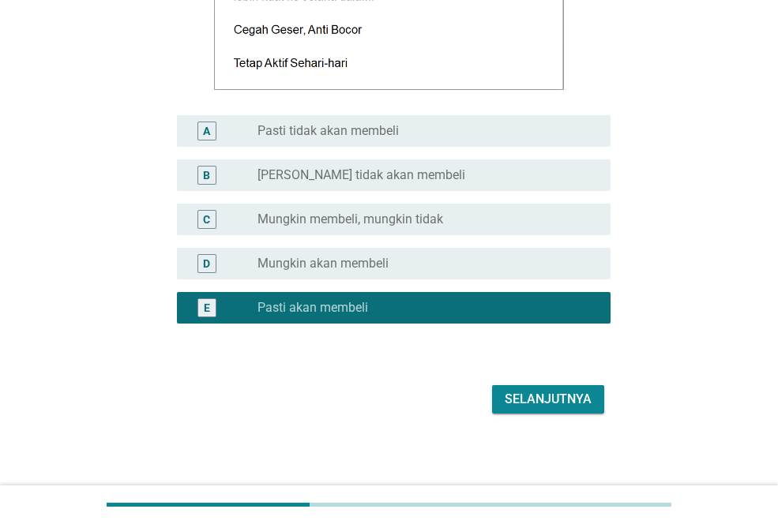
scroll to position [358, 0]
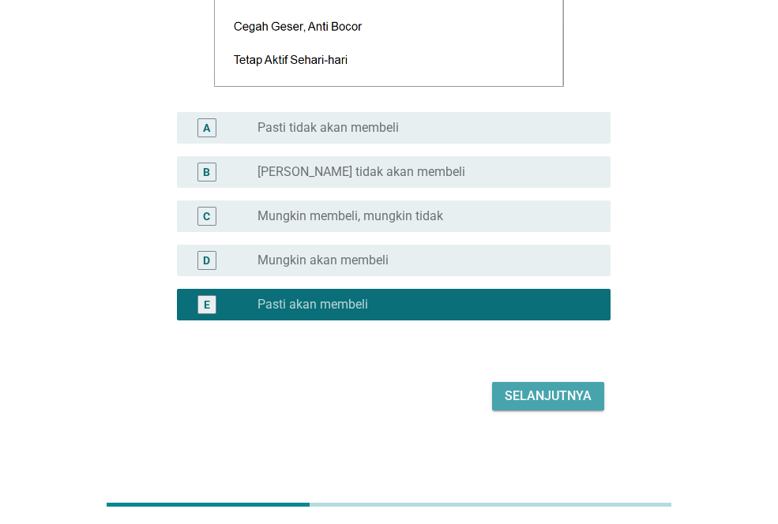
click at [521, 395] on div "Selanjutnya" at bounding box center [548, 396] width 87 height 19
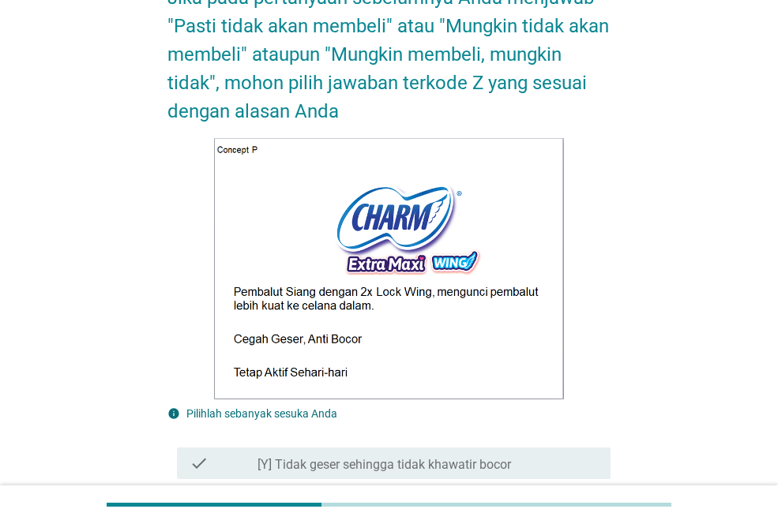
scroll to position [0, 0]
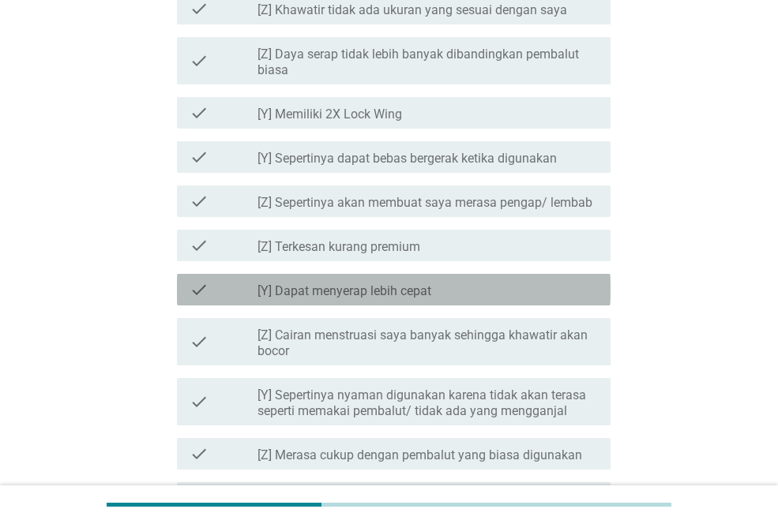
click at [508, 287] on div "check_box_outline_blank [Y] Dapat menyerap lebih cepat" at bounding box center [427, 289] width 340 height 19
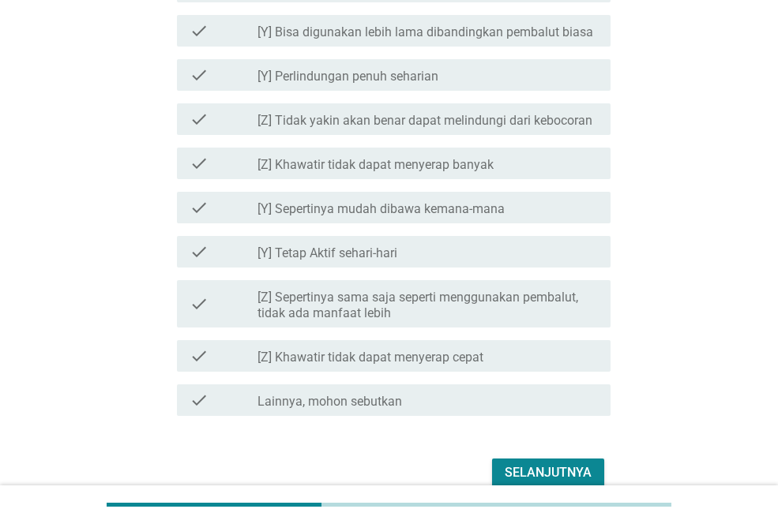
scroll to position [1711, 0]
click at [508, 272] on div "check check_box_outline_blank [Y] Tetap Aktif sehari-hari" at bounding box center [388, 251] width 443 height 44
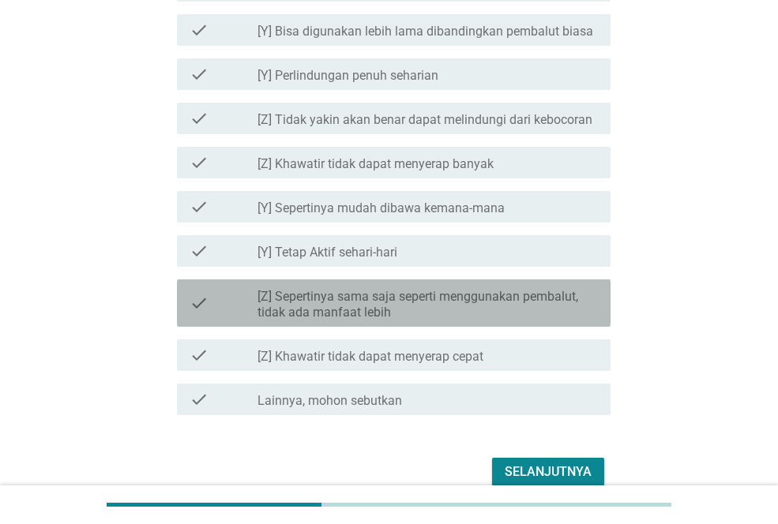
click at [508, 293] on label "[Z] Sepertinya sama saja seperti menggunakan pembalut, tidak ada manfaat lebih" at bounding box center [427, 305] width 340 height 32
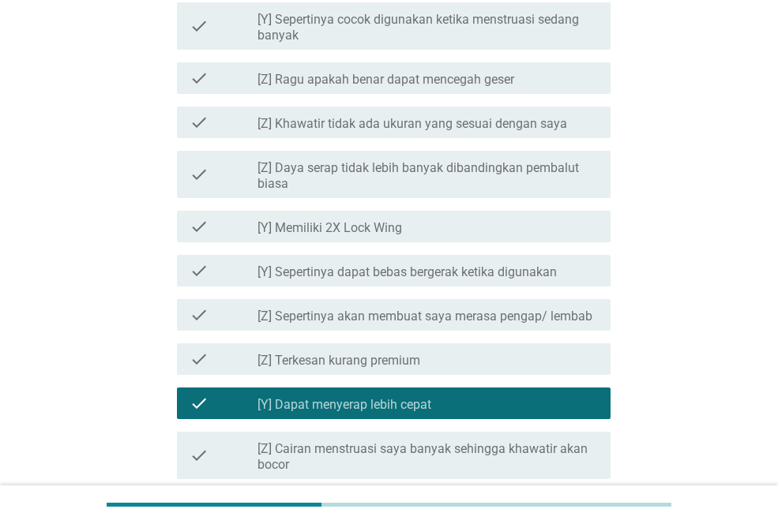
scroll to position [981, 0]
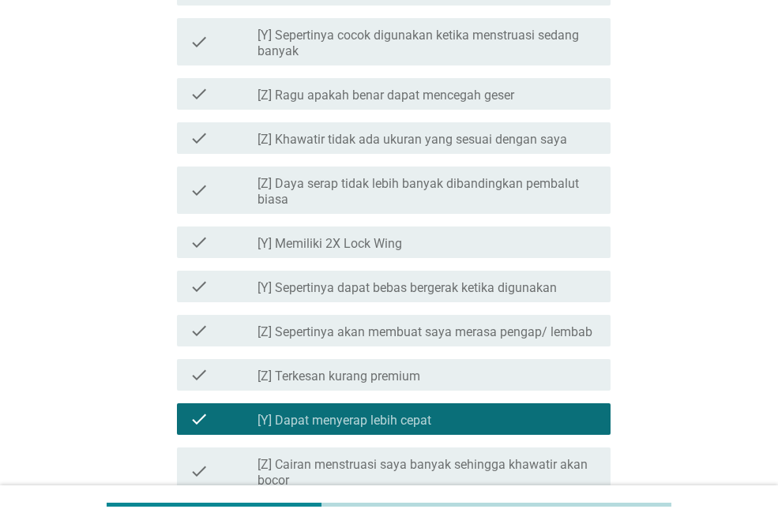
click at [510, 266] on div "check check_box_outline_blank [Y] Sepertinya dapat bebas bergerak ketika diguna…" at bounding box center [388, 286] width 443 height 44
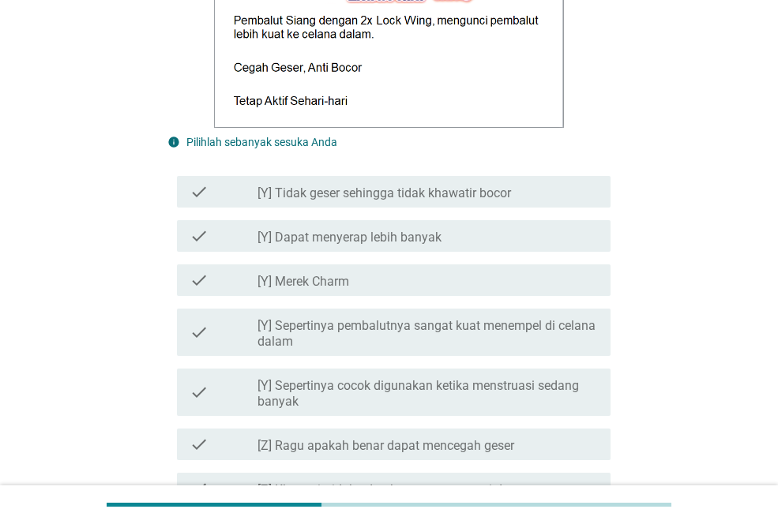
scroll to position [628, 0]
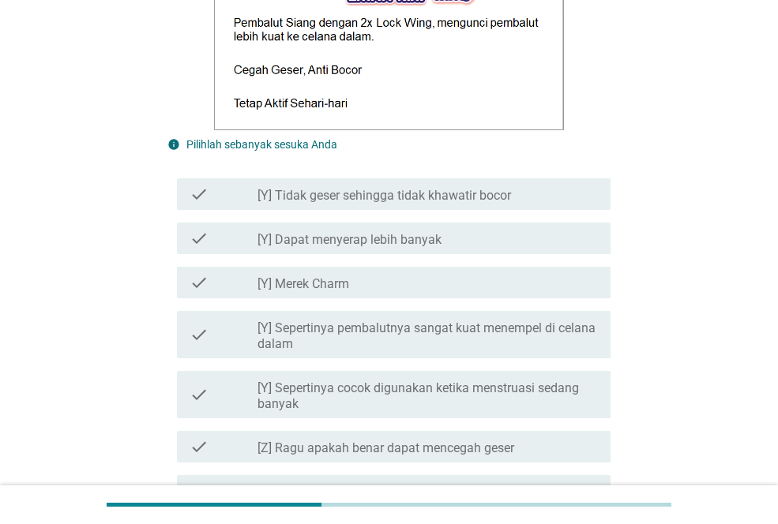
click at [510, 266] on div "check check_box_outline_blank [Y] Merek Charm" at bounding box center [388, 283] width 443 height 44
click at [510, 267] on div "check check_box_outline_blank [Y] Merek Charm" at bounding box center [393, 283] width 433 height 32
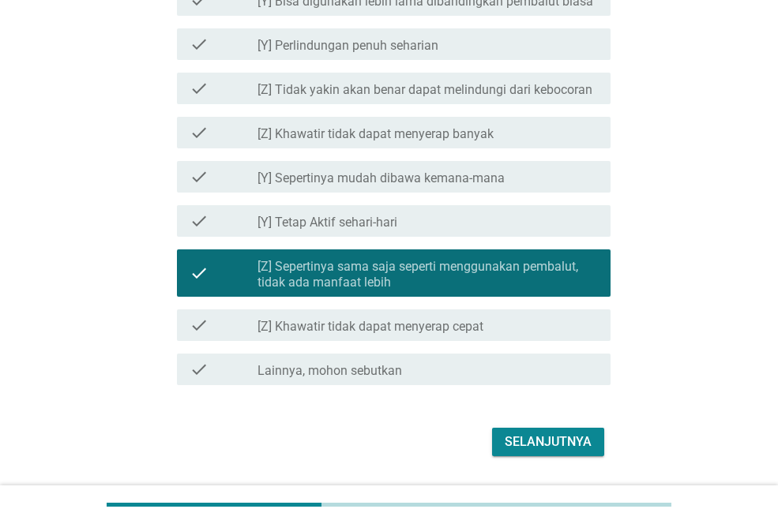
scroll to position [1787, 0]
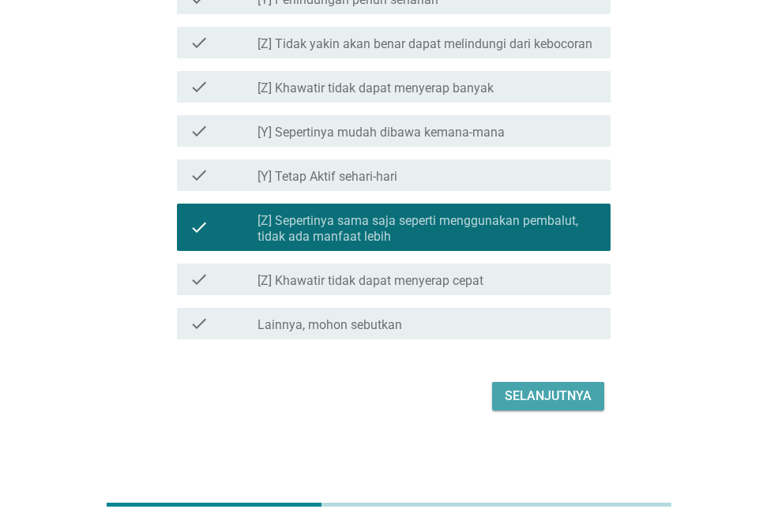
click at [543, 397] on div "Selanjutnya" at bounding box center [548, 396] width 87 height 19
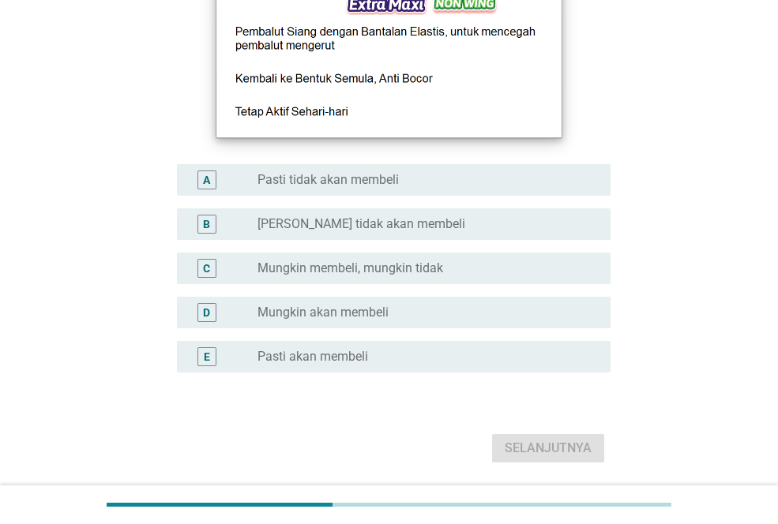
scroll to position [308, 0]
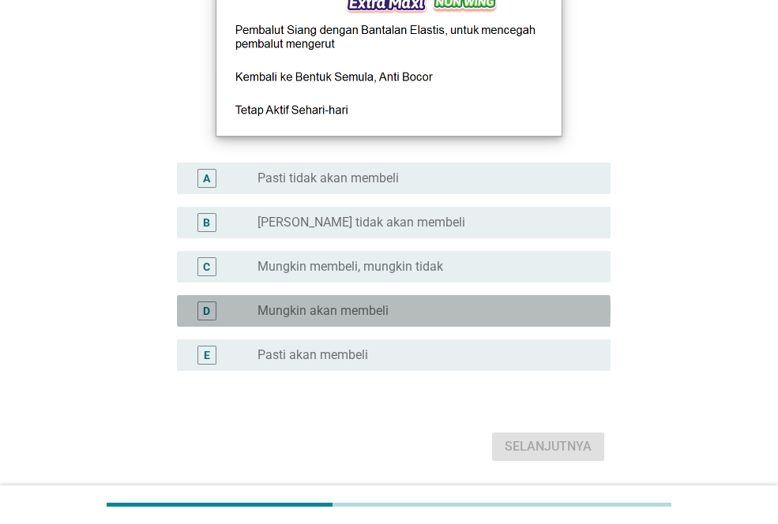
click at [494, 299] on div "D radio_button_unchecked Mungkin akan membeli" at bounding box center [393, 311] width 433 height 32
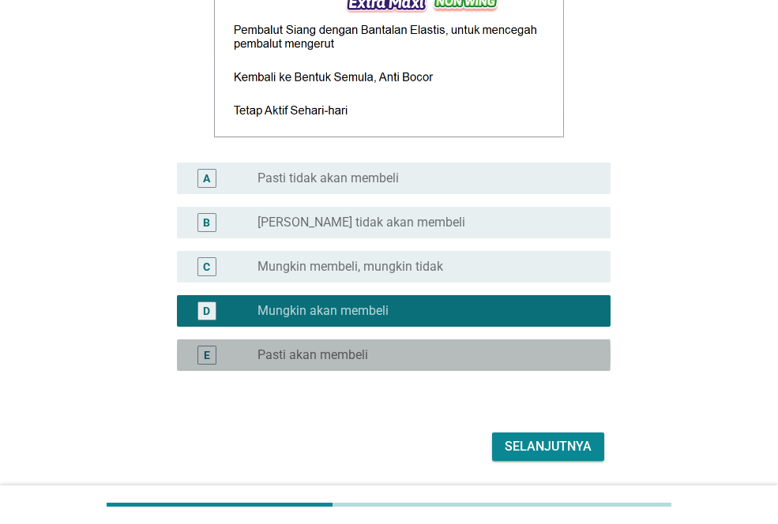
click at [479, 355] on div "radio_button_unchecked Pasti akan membeli" at bounding box center [421, 355] width 328 height 16
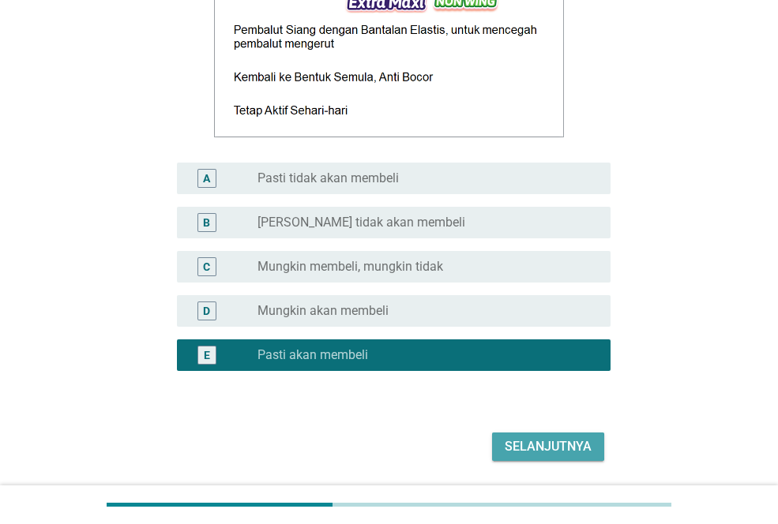
click at [516, 437] on div "Selanjutnya" at bounding box center [548, 446] width 87 height 19
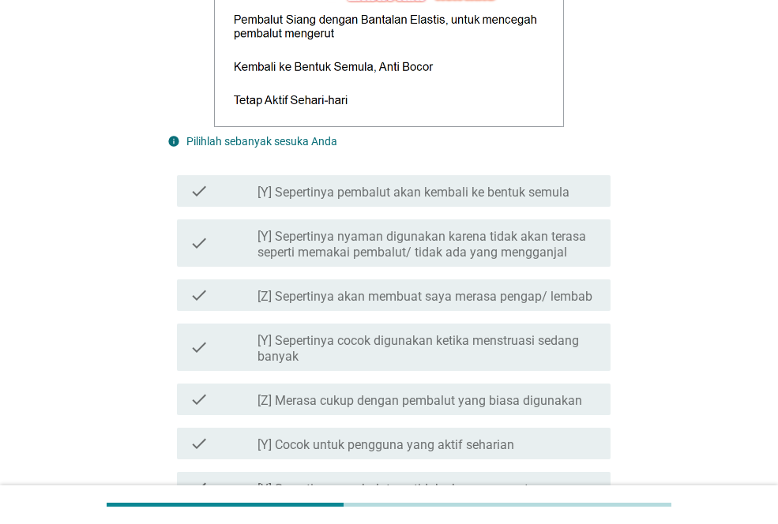
scroll to position [632, 0]
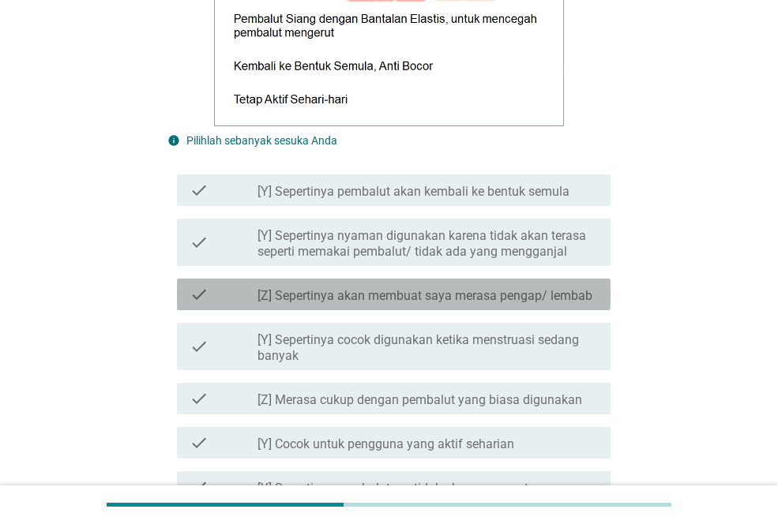
click at [489, 298] on label "[Z] Sepertinya akan membuat saya merasa pengap/ lembab" at bounding box center [424, 296] width 335 height 16
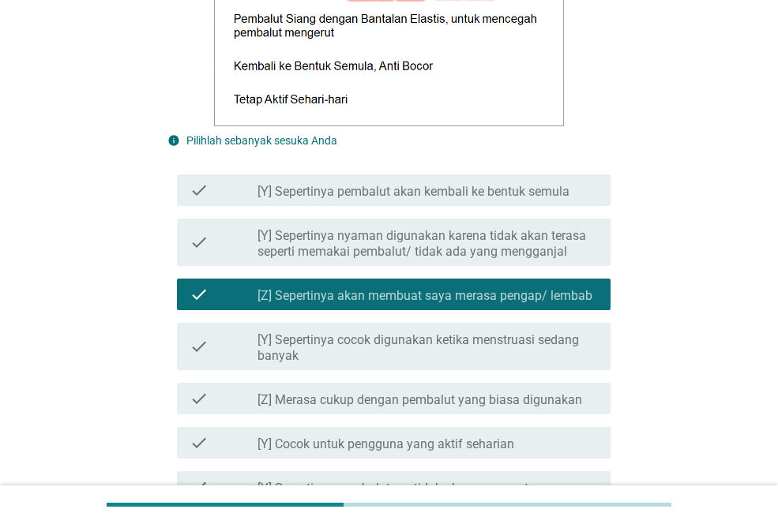
click at [488, 217] on div "check check_box_outline_blank [Y] Sepertinya nyaman digunakan karena tidak akan…" at bounding box center [388, 242] width 443 height 60
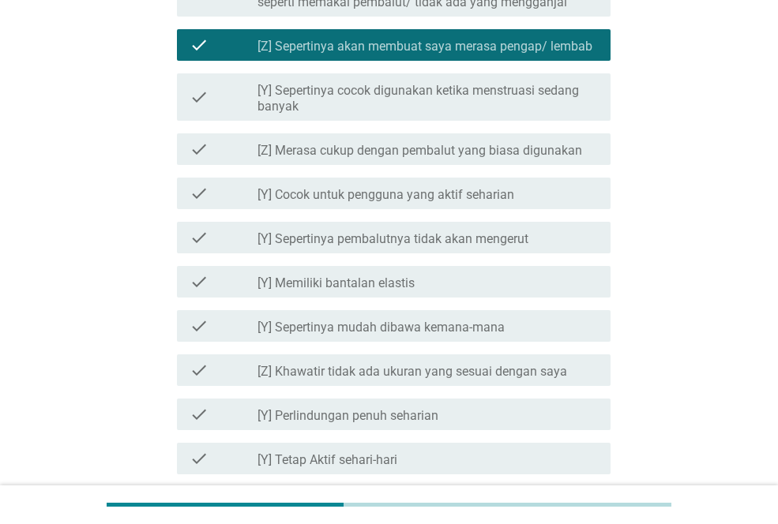
scroll to position [800, 0]
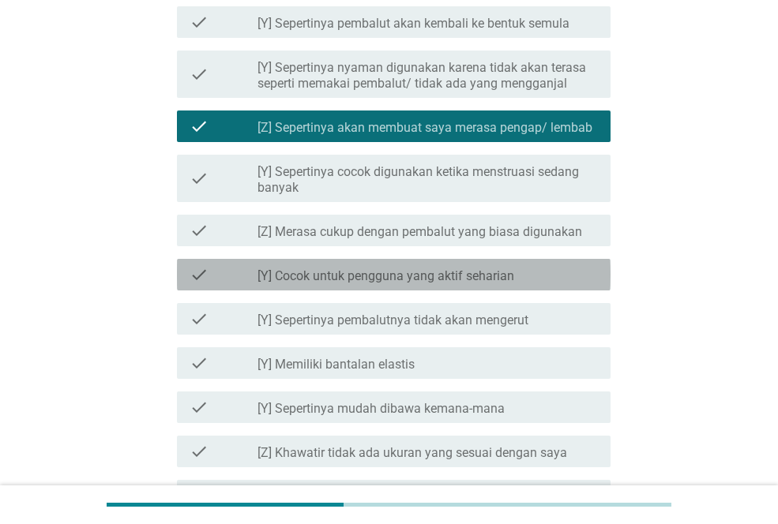
click at [487, 283] on label "[Y] Cocok untuk pengguna yang aktif seharian" at bounding box center [385, 276] width 257 height 16
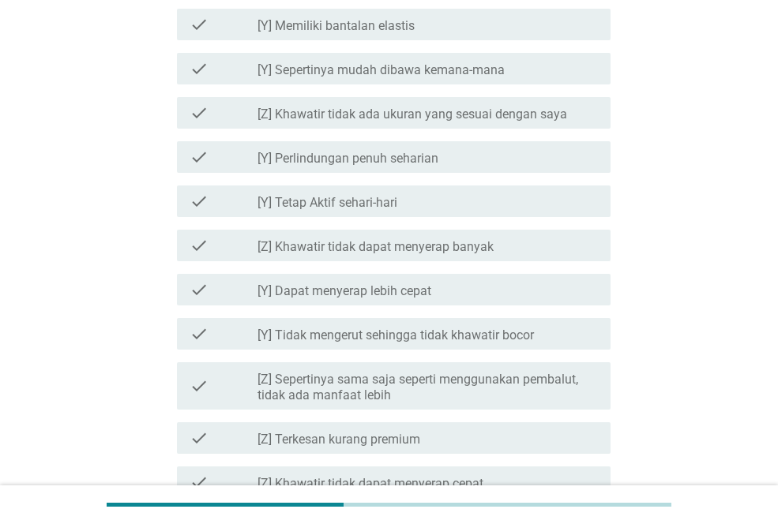
scroll to position [1187, 0]
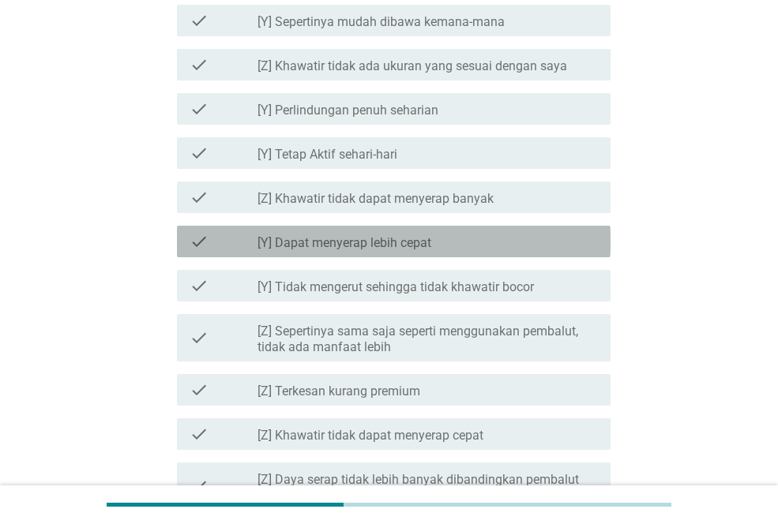
click at [494, 238] on div "check_box_outline_blank [Y] Dapat menyerap lebih cepat" at bounding box center [427, 241] width 340 height 19
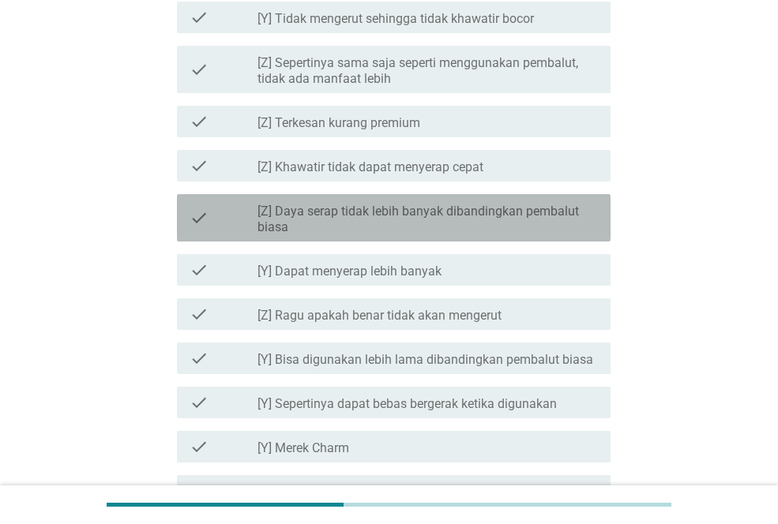
click at [494, 238] on div "check check_box_outline_blank [Z] Daya serap tidak lebih banyak dibandingkan pe…" at bounding box center [393, 217] width 433 height 47
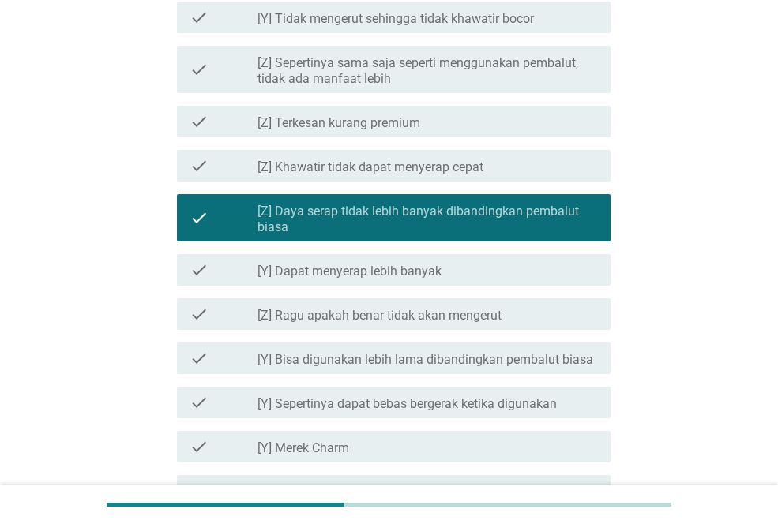
scroll to position [1771, 0]
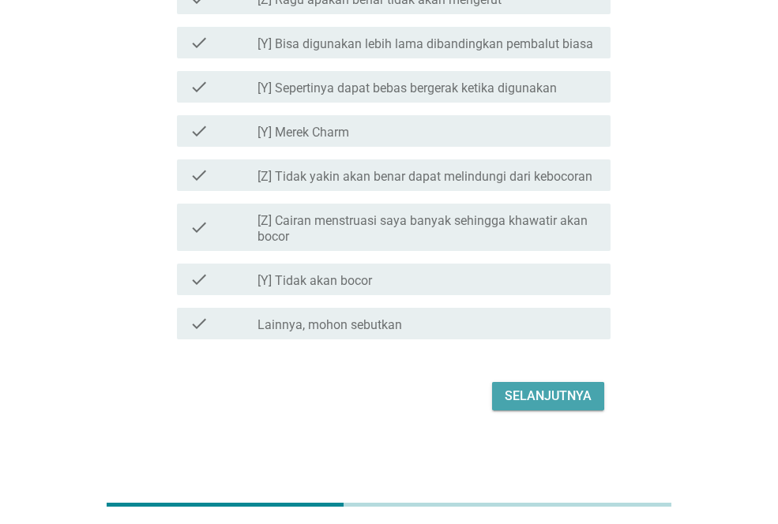
click at [541, 390] on div "Selanjutnya" at bounding box center [548, 396] width 87 height 19
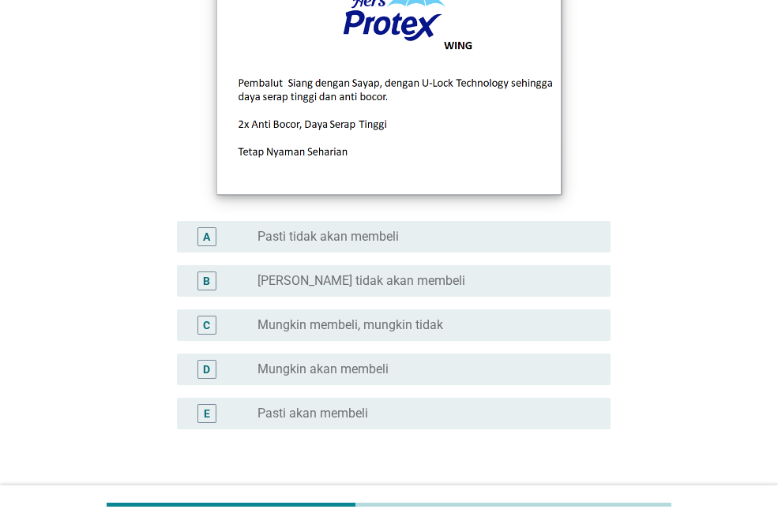
scroll to position [242, 0]
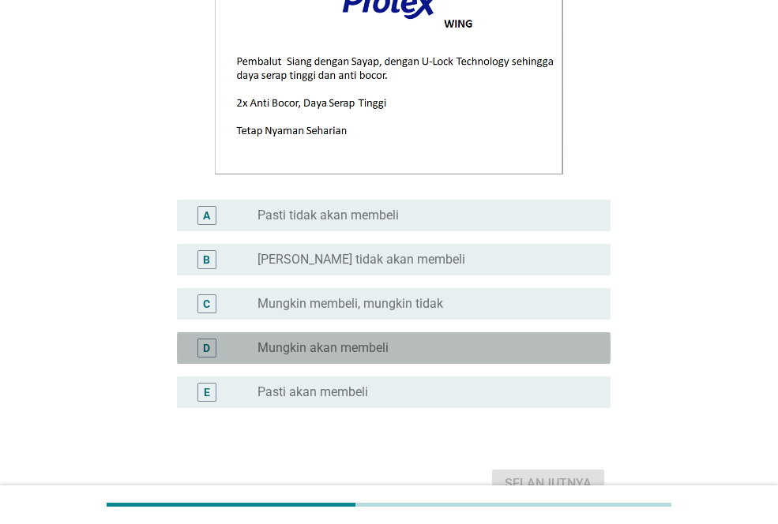
click at [494, 340] on div "radio_button_unchecked Mungkin akan membeli" at bounding box center [421, 348] width 328 height 16
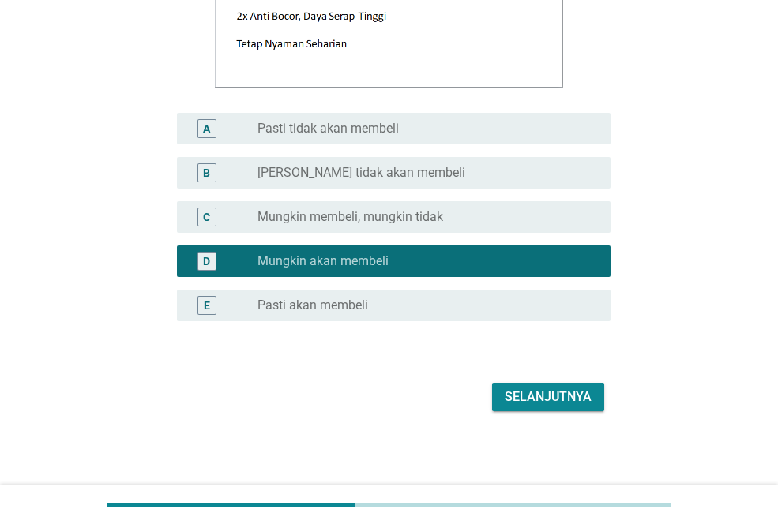
scroll to position [330, 0]
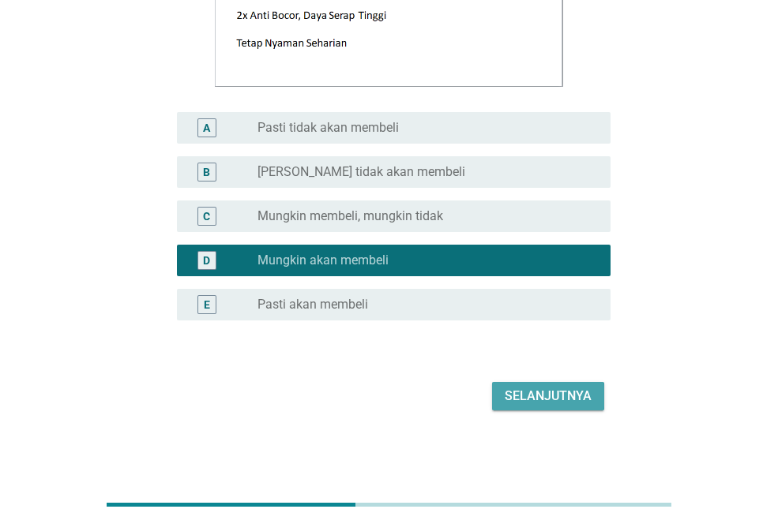
click at [538, 398] on div "Selanjutnya" at bounding box center [548, 396] width 87 height 19
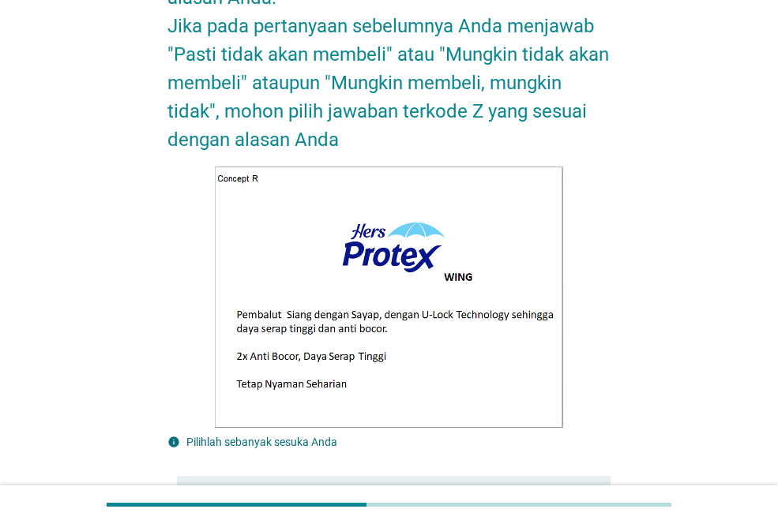
scroll to position [0, 0]
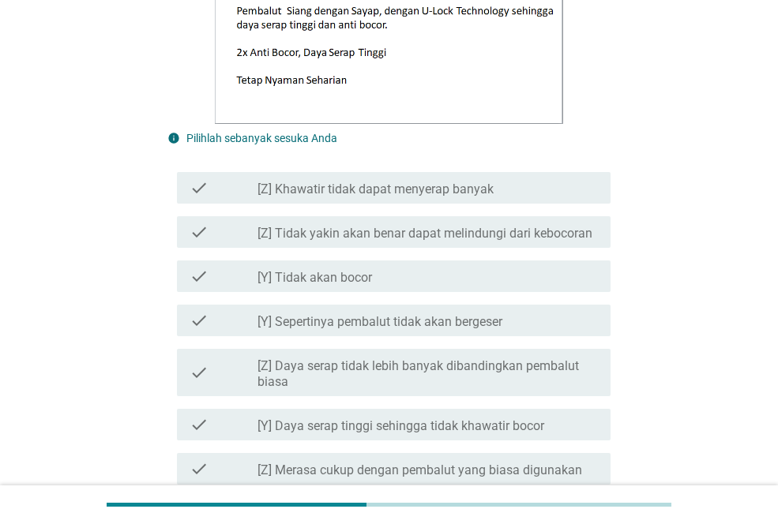
click at [481, 301] on div "check check_box_outline_blank [Y] Sepertinya pembalut tidak akan bergeser" at bounding box center [388, 320] width 443 height 44
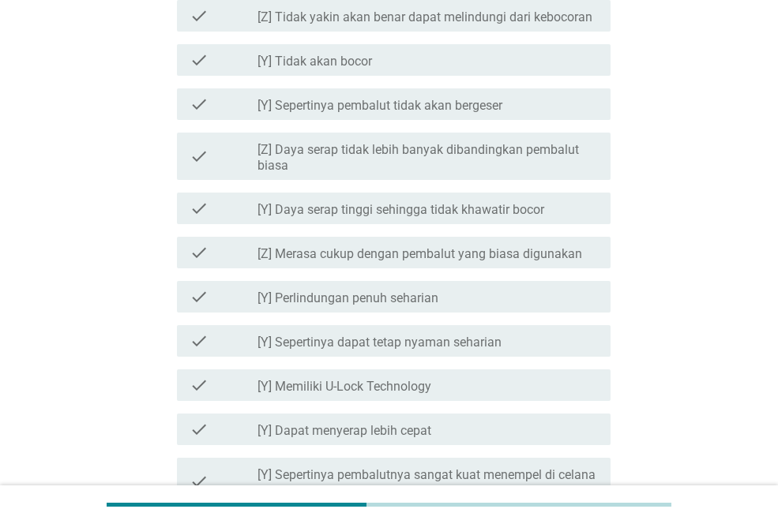
scroll to position [868, 0]
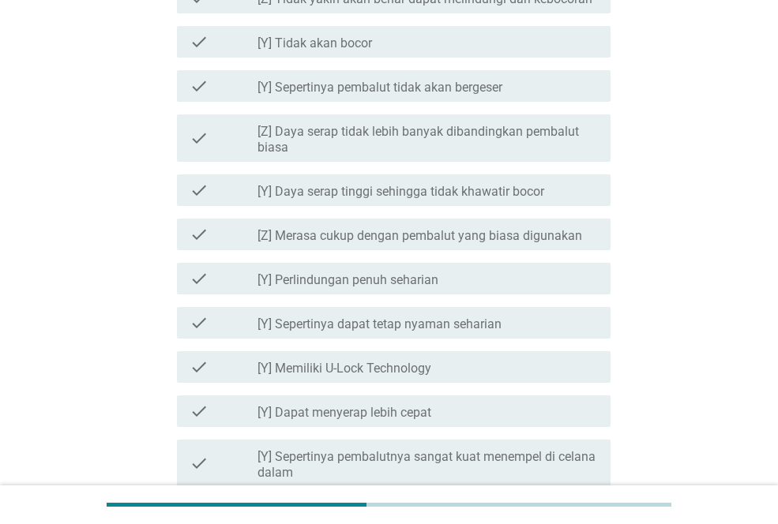
click at [481, 301] on div "check check_box_outline_blank [Y] Sepertinya dapat tetap nyaman seharian" at bounding box center [388, 323] width 443 height 44
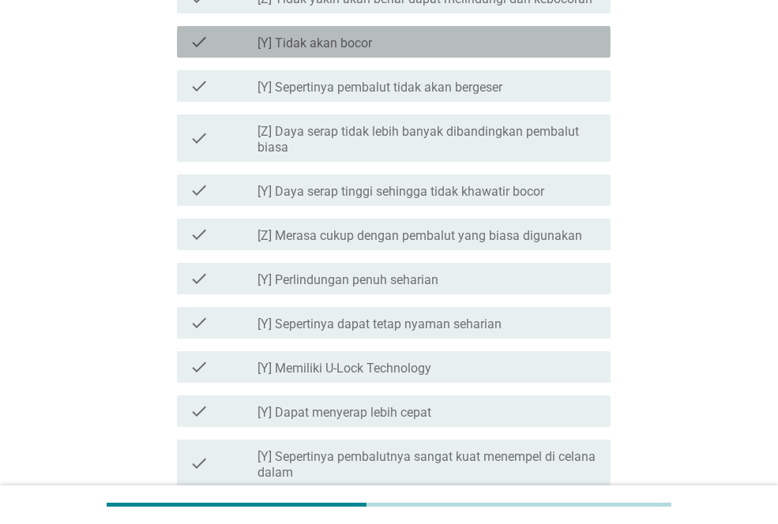
click at [474, 53] on div "check check_box_outline_blank [Y] Tidak akan bocor" at bounding box center [393, 42] width 433 height 32
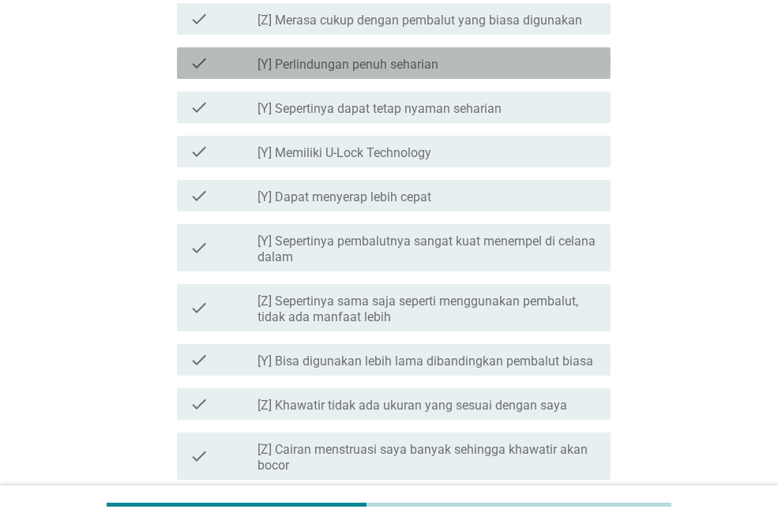
click at [474, 53] on div "check check_box_outline_blank [Y] Perlindungan penuh seharian" at bounding box center [393, 63] width 433 height 32
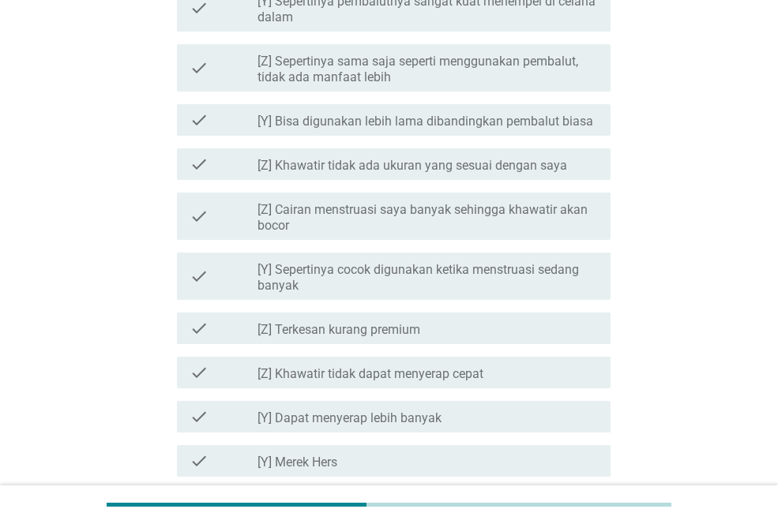
scroll to position [1364, 0]
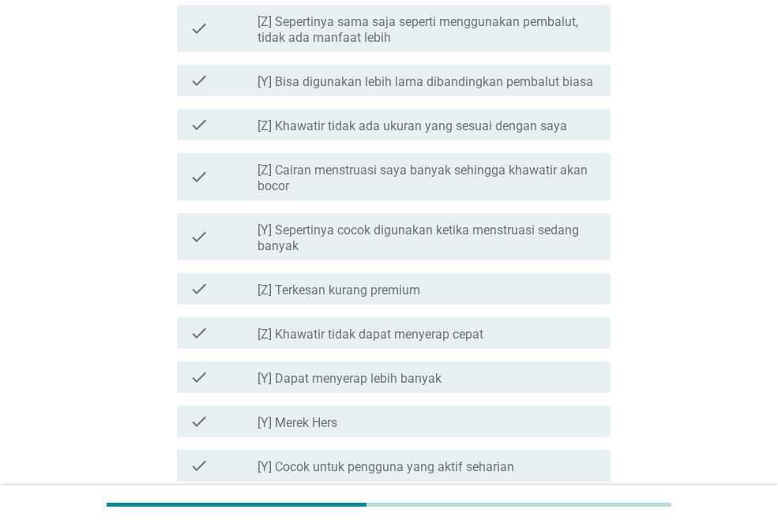
click at [474, 53] on div "check check_box_outline_blank [Z] Sepertinya sama saja seperti menggunakan pemb…" at bounding box center [388, 28] width 443 height 60
click at [474, 100] on div "check check_box_outline_blank [Y] Bisa digunakan lebih lama dibandingkan pembal…" at bounding box center [388, 80] width 443 height 44
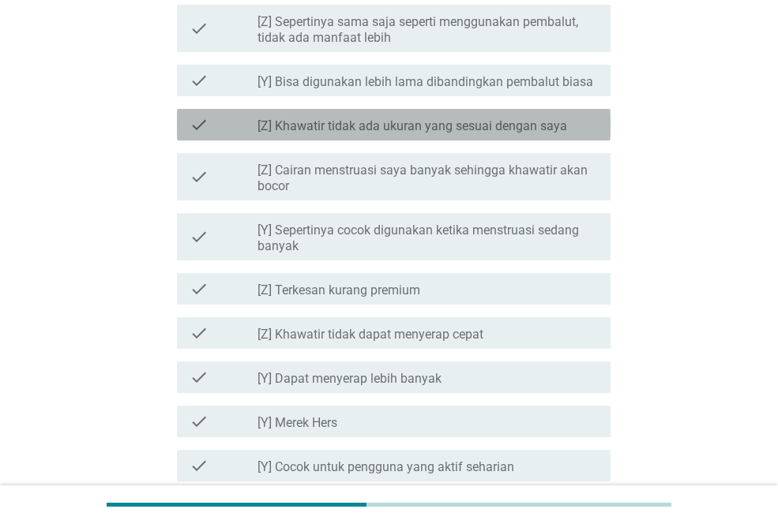
click at [475, 115] on div "check_box_outline_blank [Z] [GEOGRAPHIC_DATA] tidak ada ukuran yang sesuai deng…" at bounding box center [427, 124] width 340 height 19
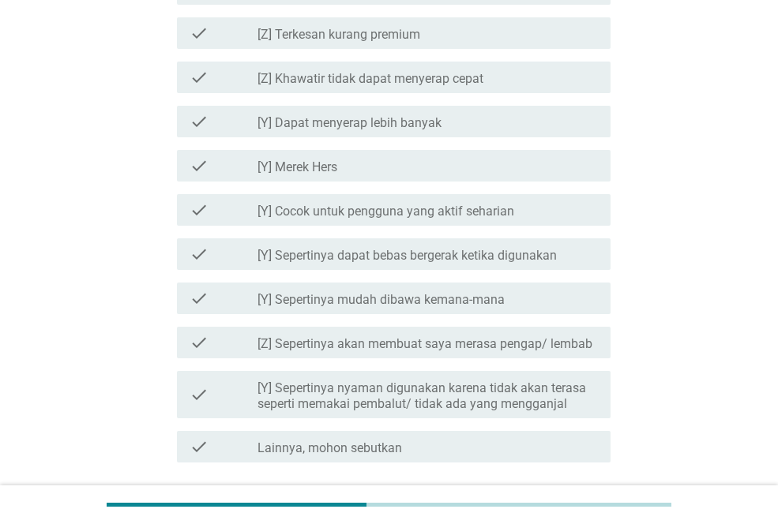
scroll to position [1743, 0]
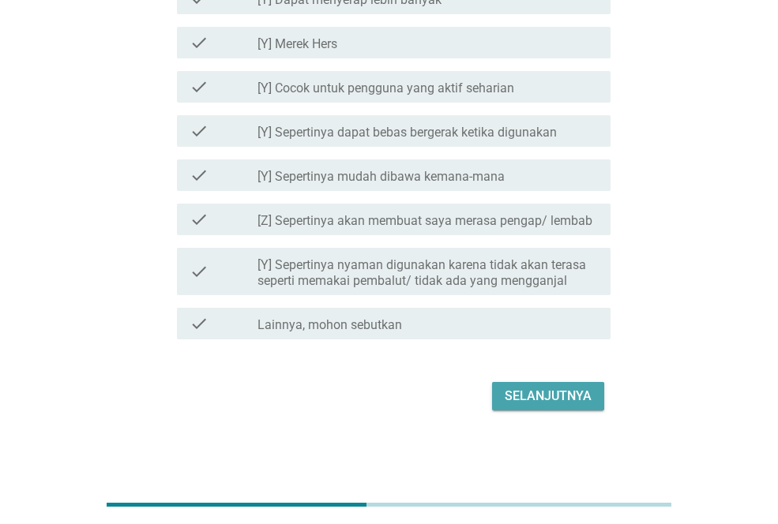
click at [524, 388] on div "Selanjutnya" at bounding box center [548, 396] width 87 height 19
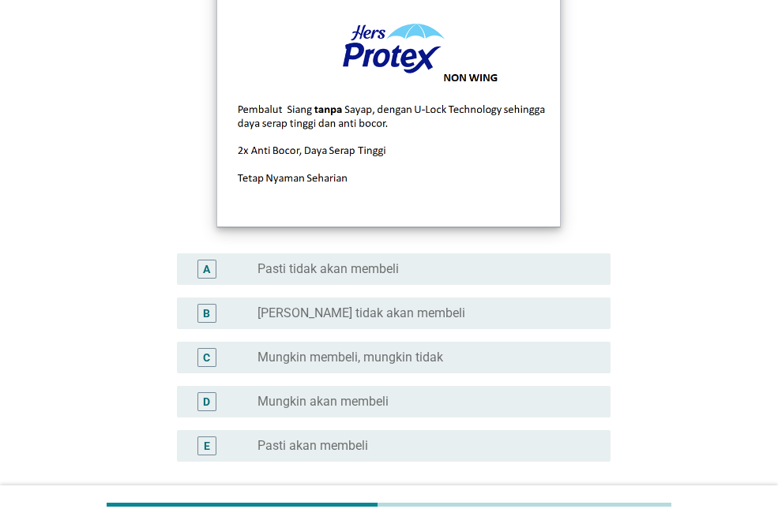
scroll to position [330, 0]
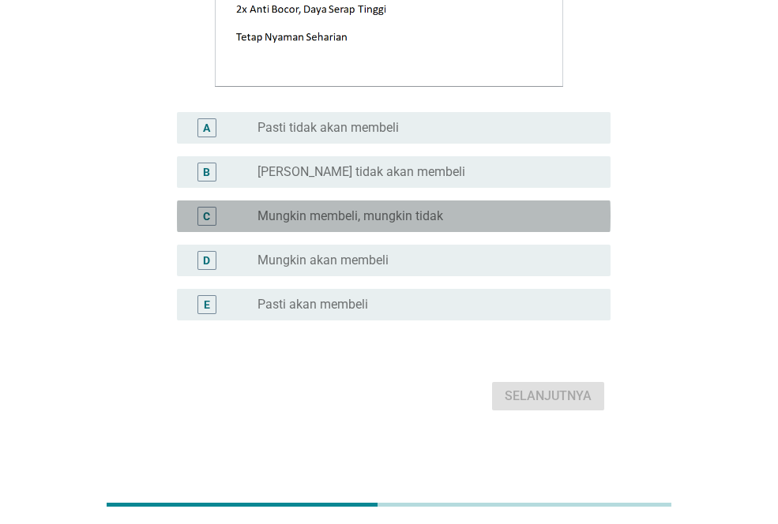
click at [464, 227] on div "C radio_button_unchecked Mungkin membeli, mungkin tidak" at bounding box center [393, 217] width 433 height 32
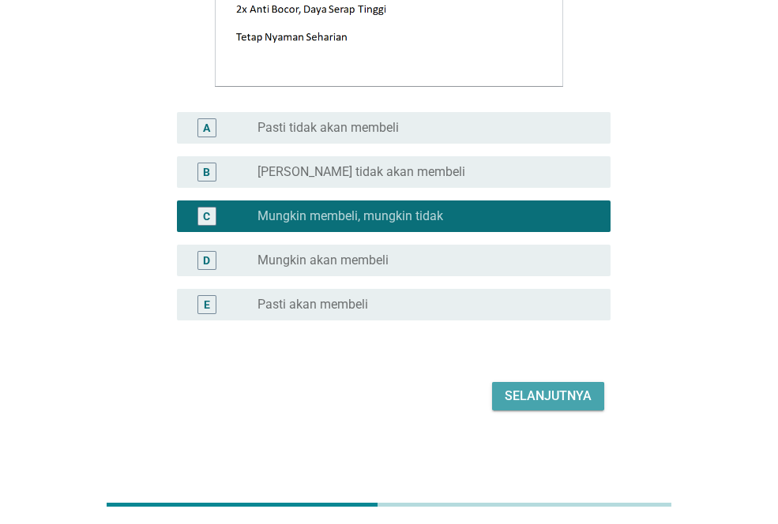
click at [563, 391] on div "Selanjutnya" at bounding box center [548, 396] width 87 height 19
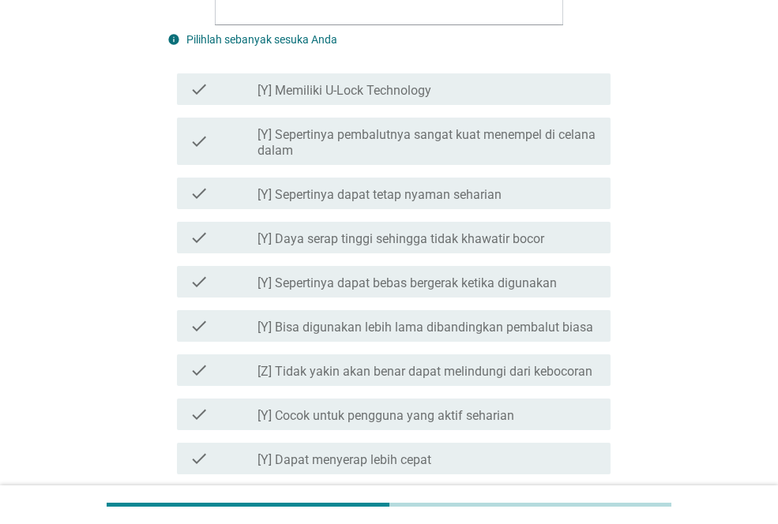
scroll to position [737, 0]
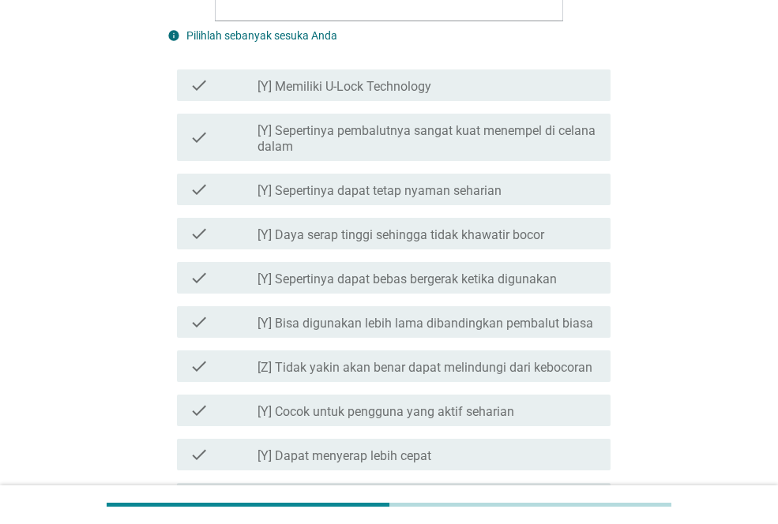
click at [486, 311] on div "check check_box_outline_blank [Y] Bisa digunakan lebih lama dibandingkan pembal…" at bounding box center [393, 322] width 433 height 32
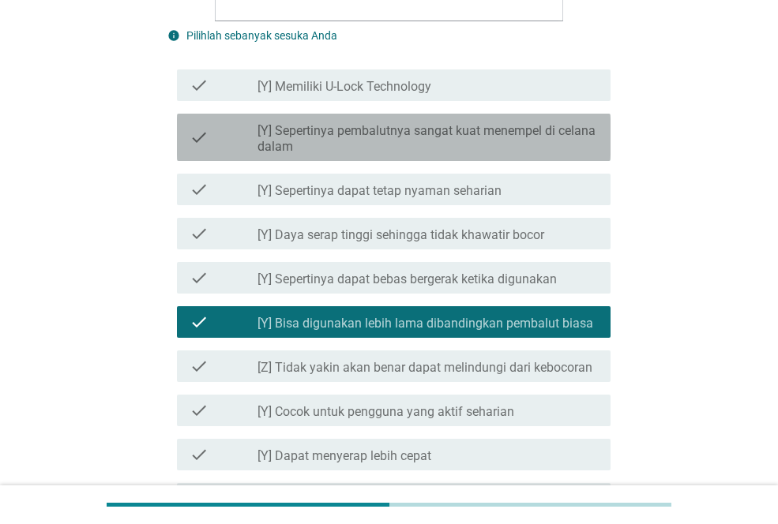
click at [499, 129] on label "[Y] Sepertinya pembalutnya sangat kuat menempel di celana dalam" at bounding box center [427, 139] width 340 height 32
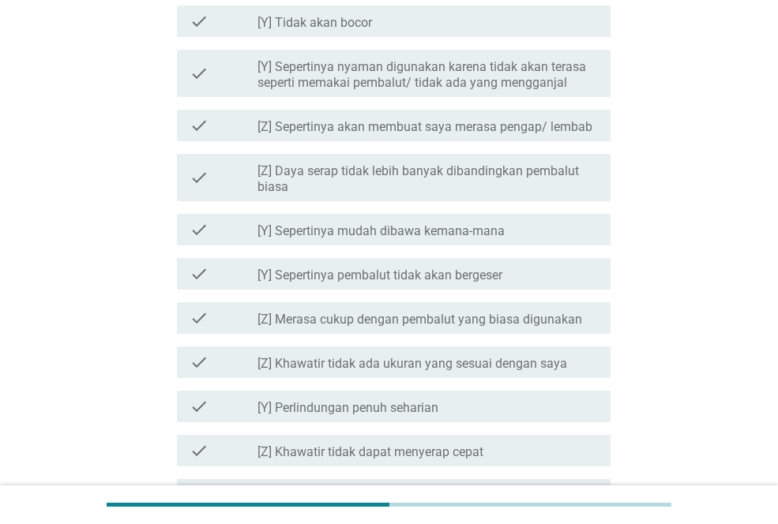
scroll to position [1427, 0]
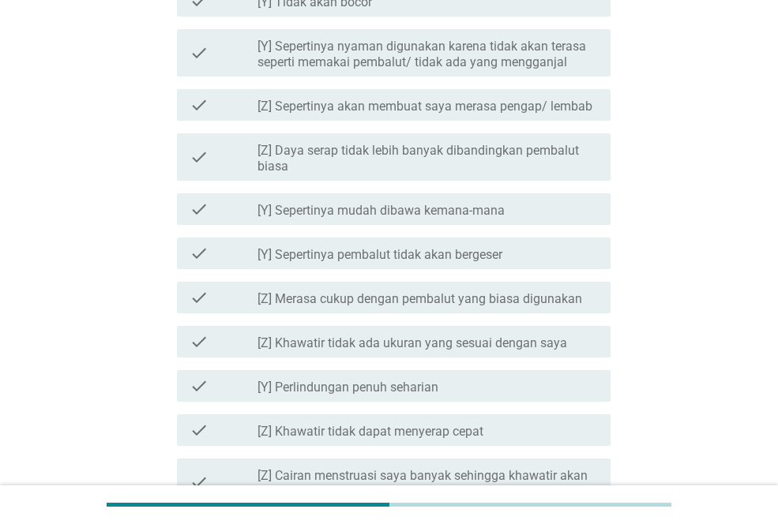
click at [499, 129] on div "check check_box_outline_blank [Z] Daya serap tidak lebih banyak dibandingkan pe…" at bounding box center [388, 157] width 443 height 60
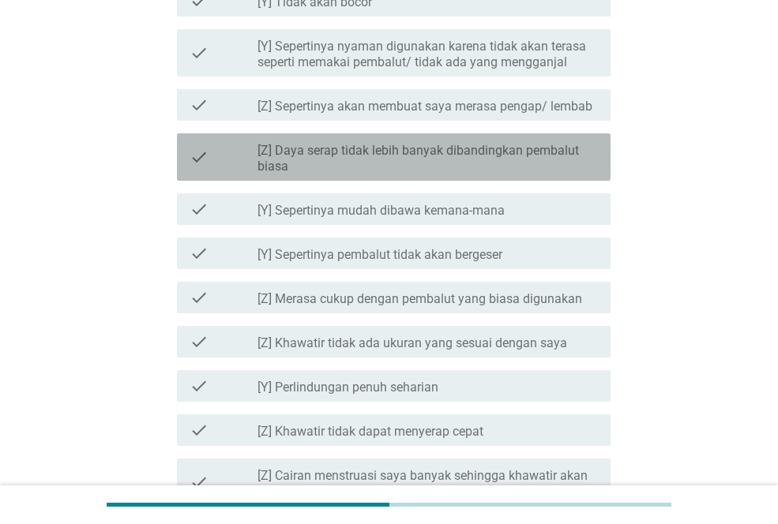
click at [493, 162] on label "[Z] Daya serap tidak lebih banyak dibandingkan pembalut biasa" at bounding box center [427, 159] width 340 height 32
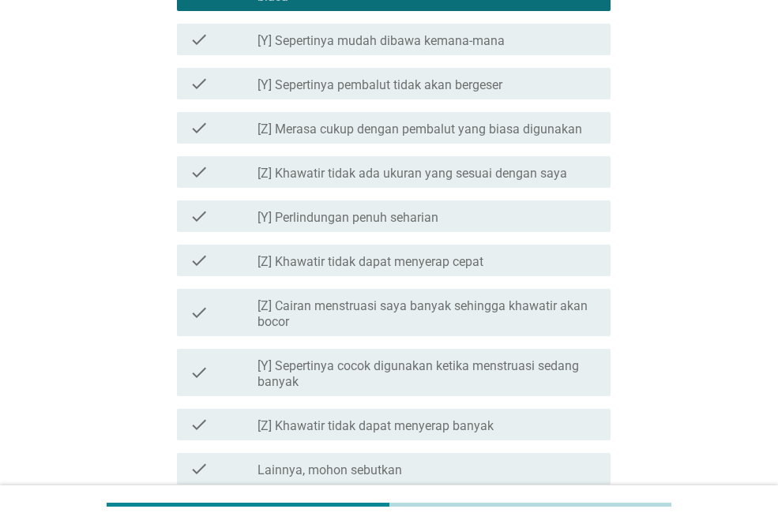
scroll to position [1743, 0]
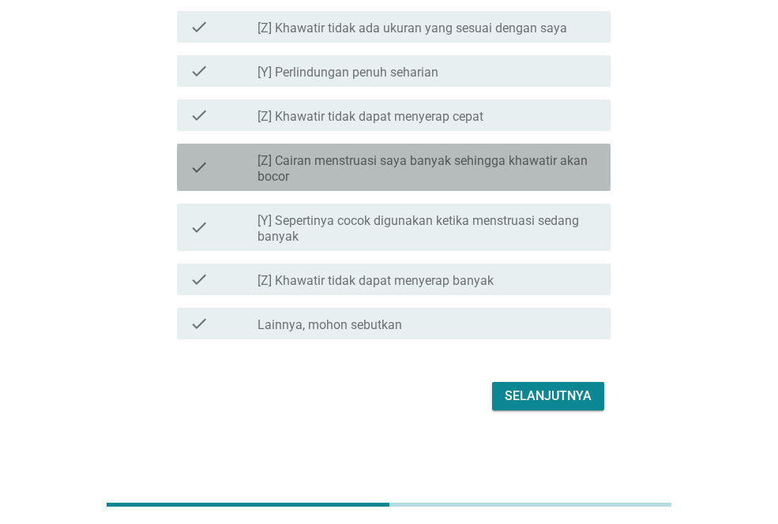
click at [493, 158] on label "[Z] Cairan menstruasi saya banyak sehingga khawatir akan bocor" at bounding box center [427, 169] width 340 height 32
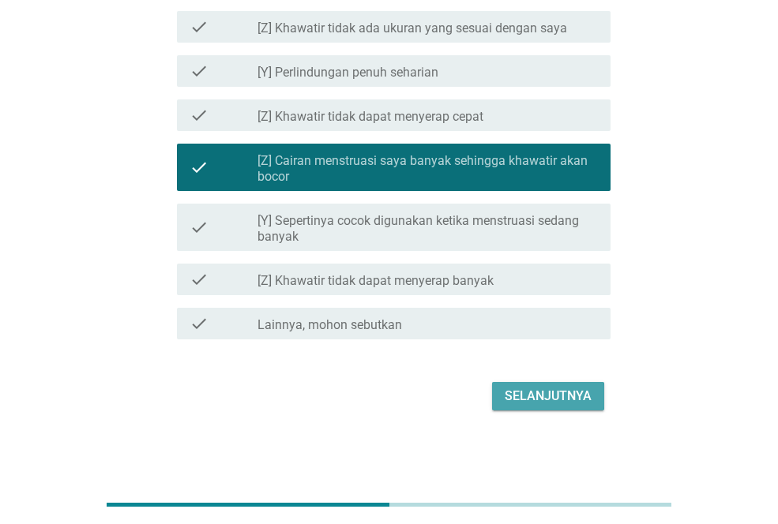
click at [521, 385] on button "Selanjutnya" at bounding box center [548, 396] width 112 height 28
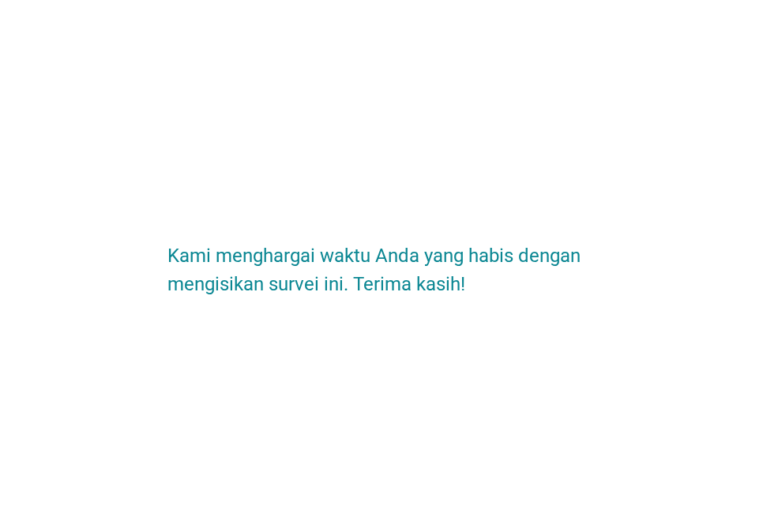
scroll to position [0, 0]
